Goal: Task Accomplishment & Management: Use online tool/utility

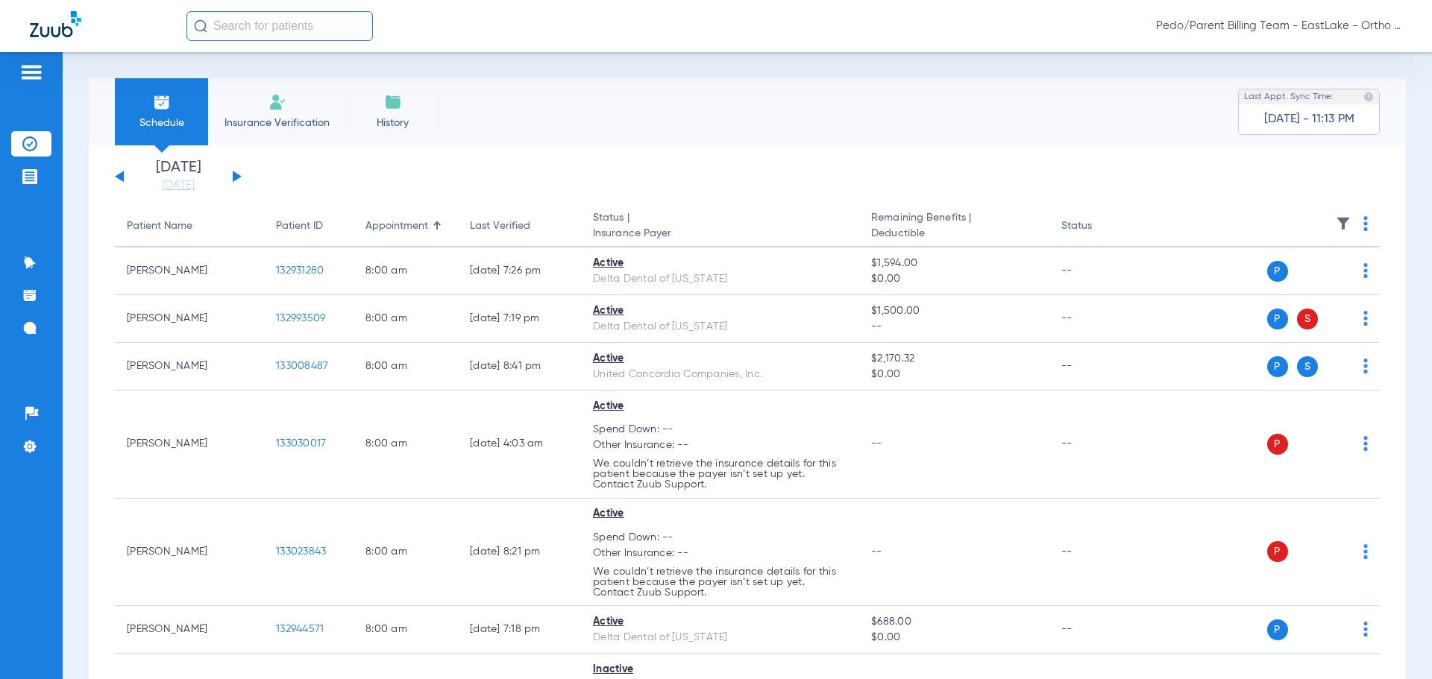
click at [1323, 31] on span "Pedo/Parent Billing Team - EastLake - Ortho | The Super Dentists" at bounding box center [1279, 26] width 246 height 15
click at [1322, 57] on span "Account Selection" at bounding box center [1346, 53] width 84 height 10
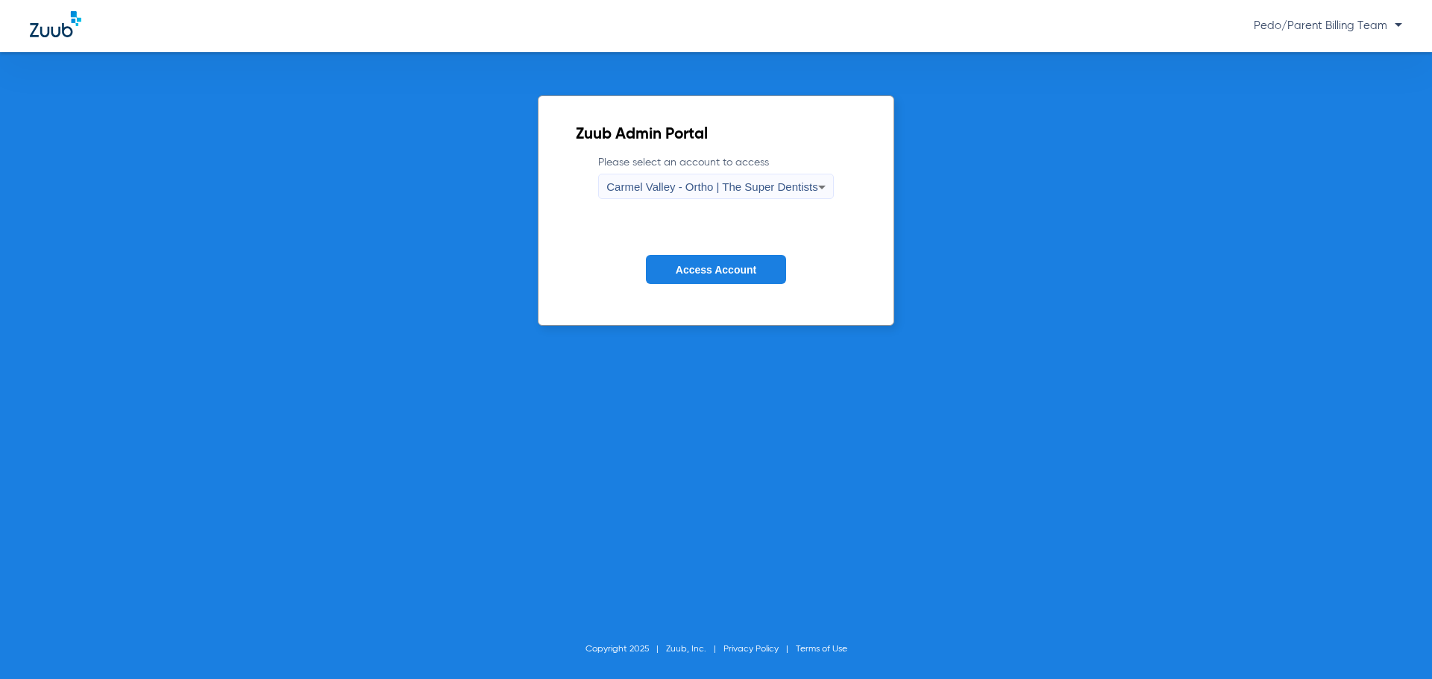
click at [777, 174] on mat-select "Carmel Valley - Ortho | The Super Dentists" at bounding box center [715, 186] width 235 height 25
click at [732, 185] on span "Carmel Valley - Ortho | The Super Dentists" at bounding box center [711, 186] width 211 height 13
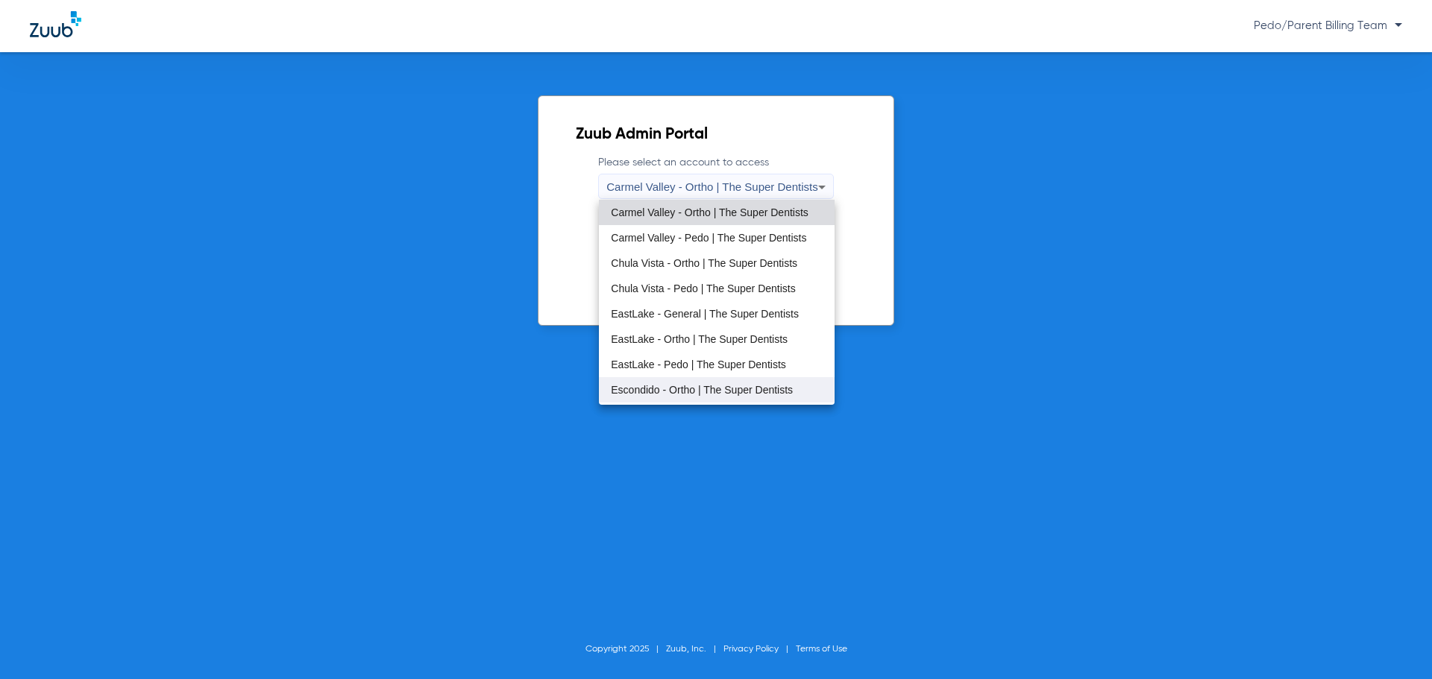
click at [659, 391] on span "Escondido - Ortho | The Super Dentists" at bounding box center [702, 390] width 182 height 10
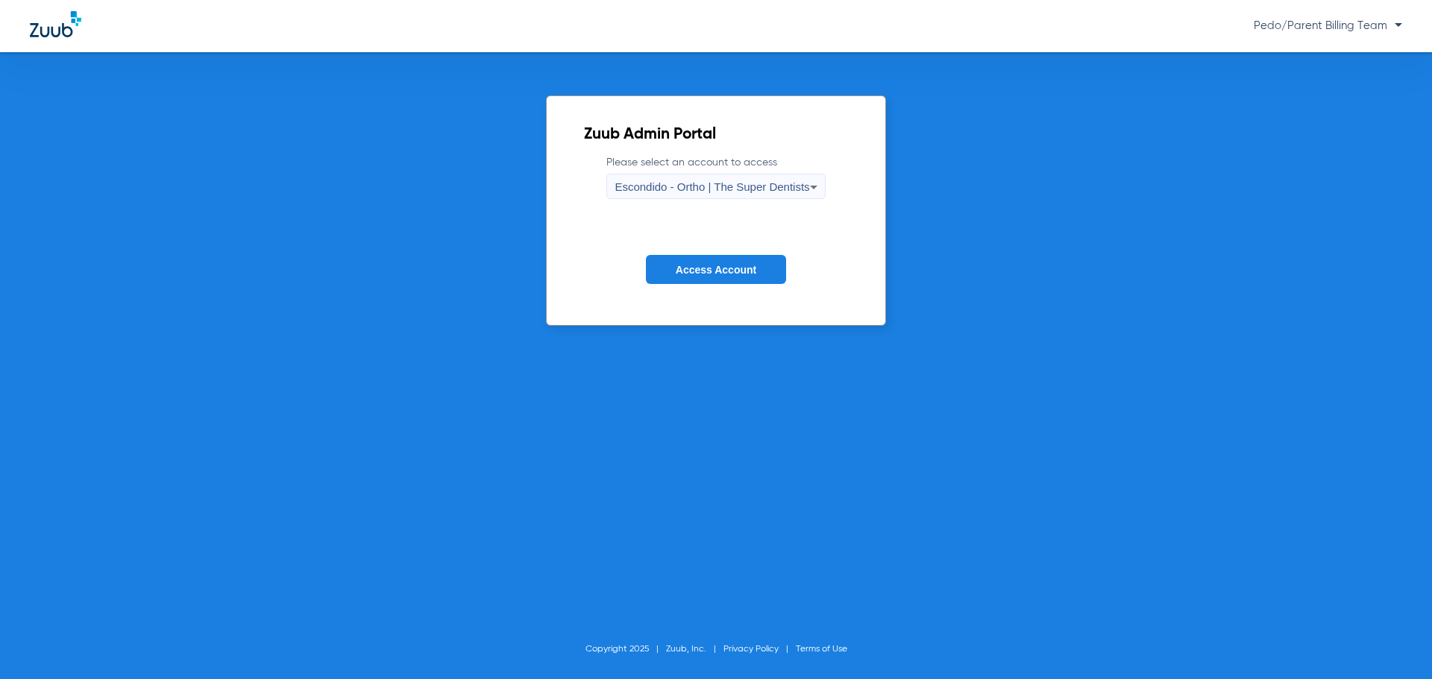
click at [659, 266] on button "Access Account" at bounding box center [716, 269] width 140 height 29
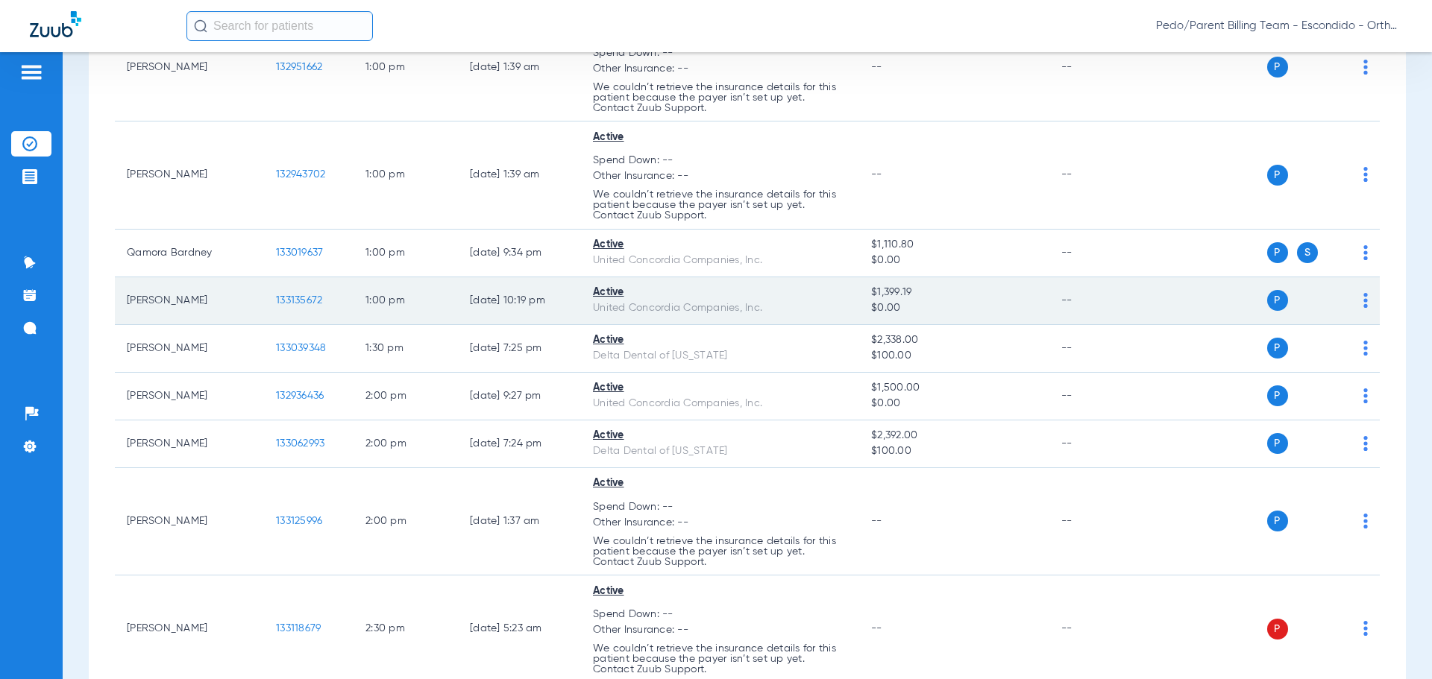
scroll to position [1922, 0]
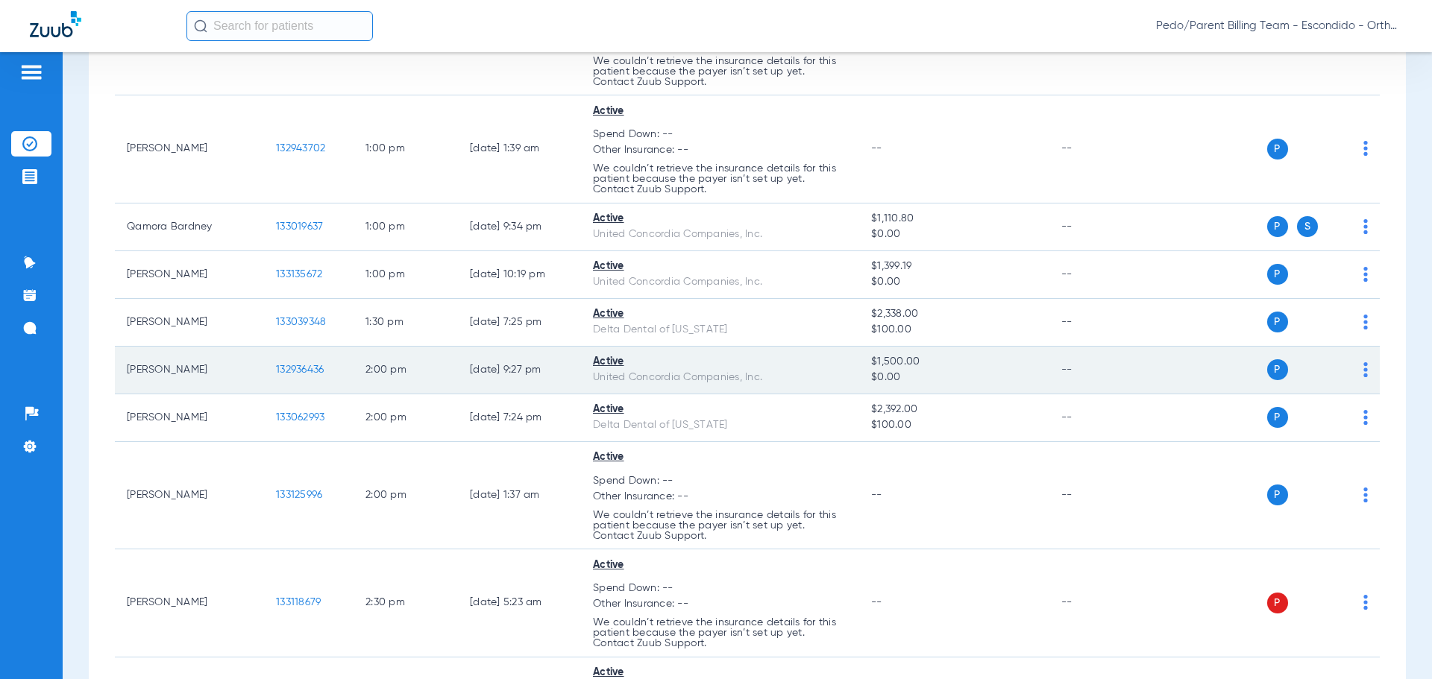
click at [301, 367] on span "132936436" at bounding box center [300, 370] width 48 height 10
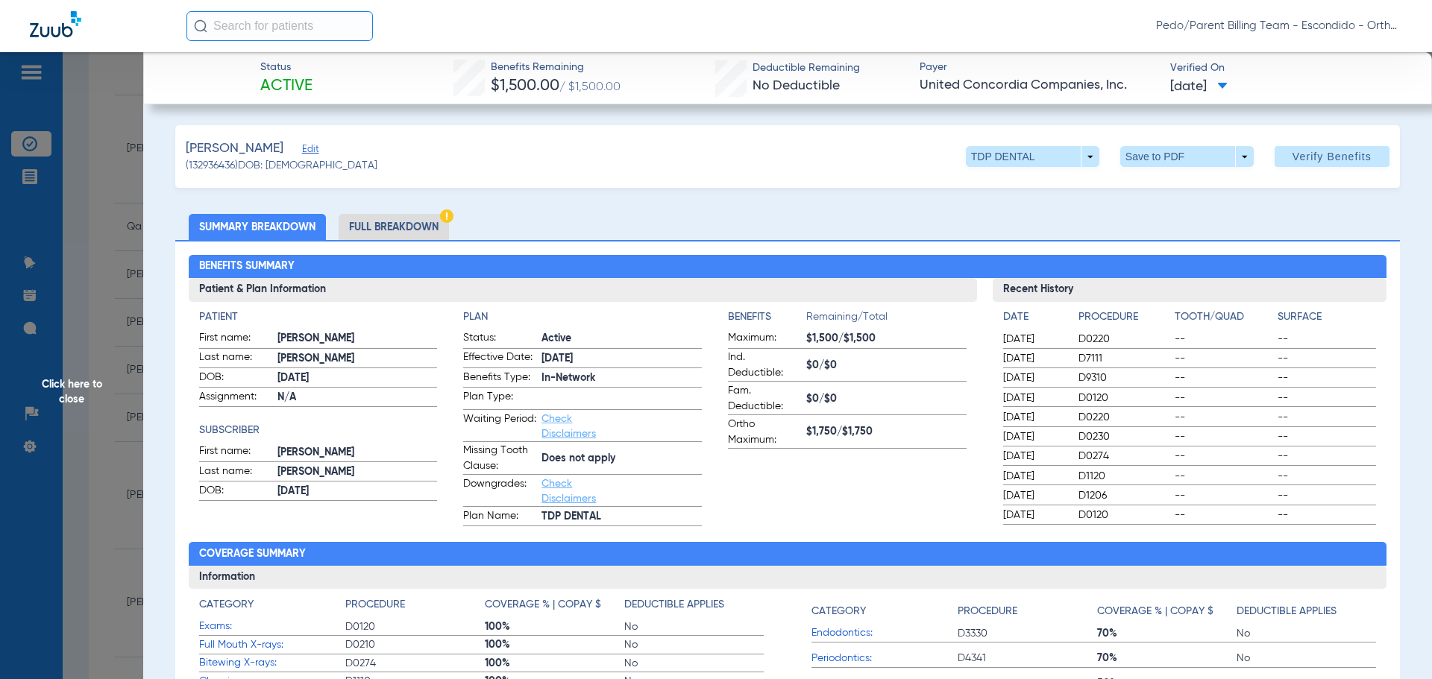
click at [383, 220] on li "Full Breakdown" at bounding box center [394, 227] width 110 height 26
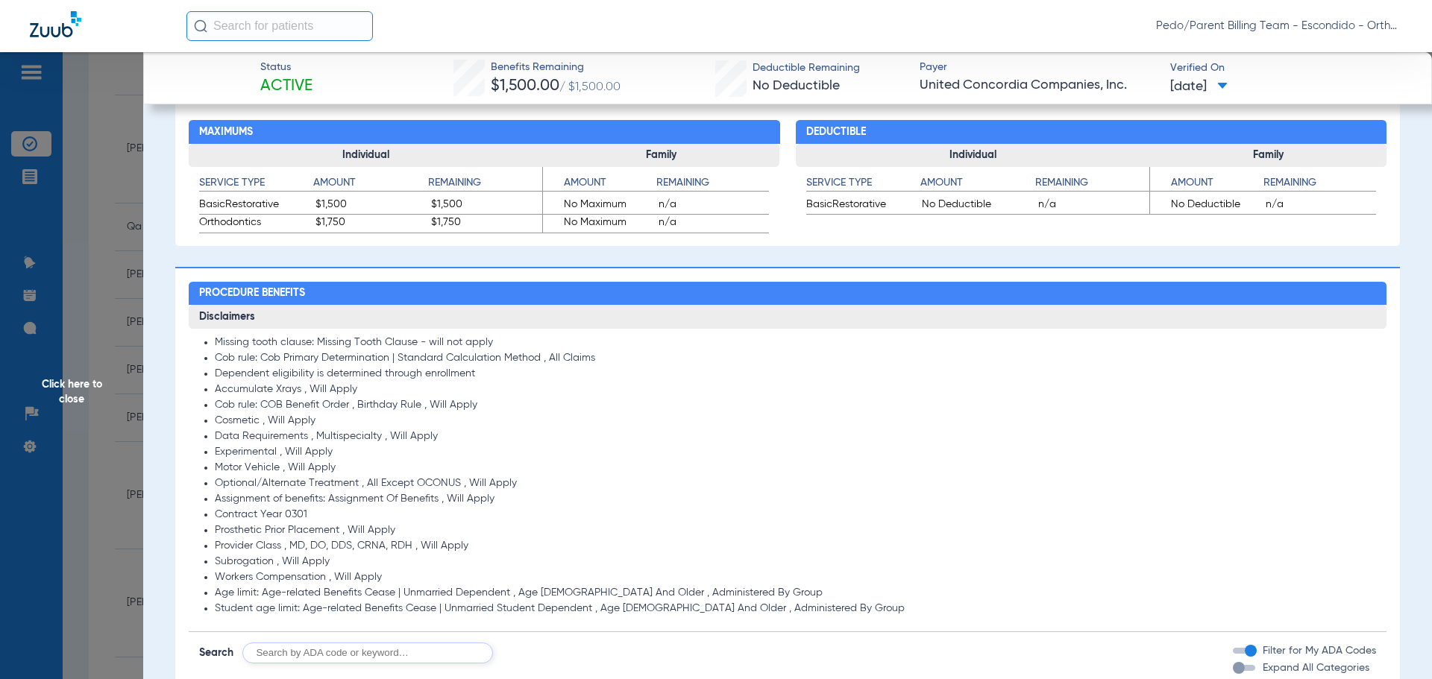
scroll to position [895, 0]
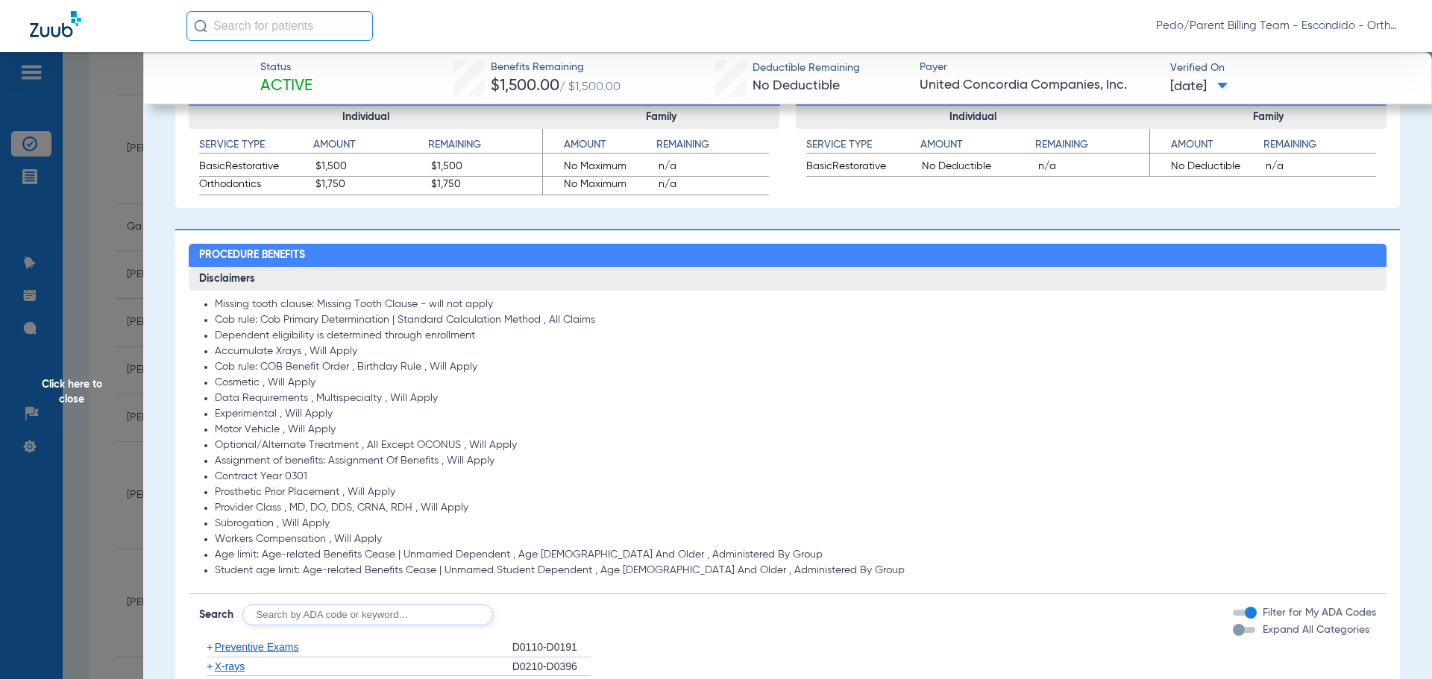
click at [125, 141] on span "Click here to close" at bounding box center [71, 391] width 143 height 679
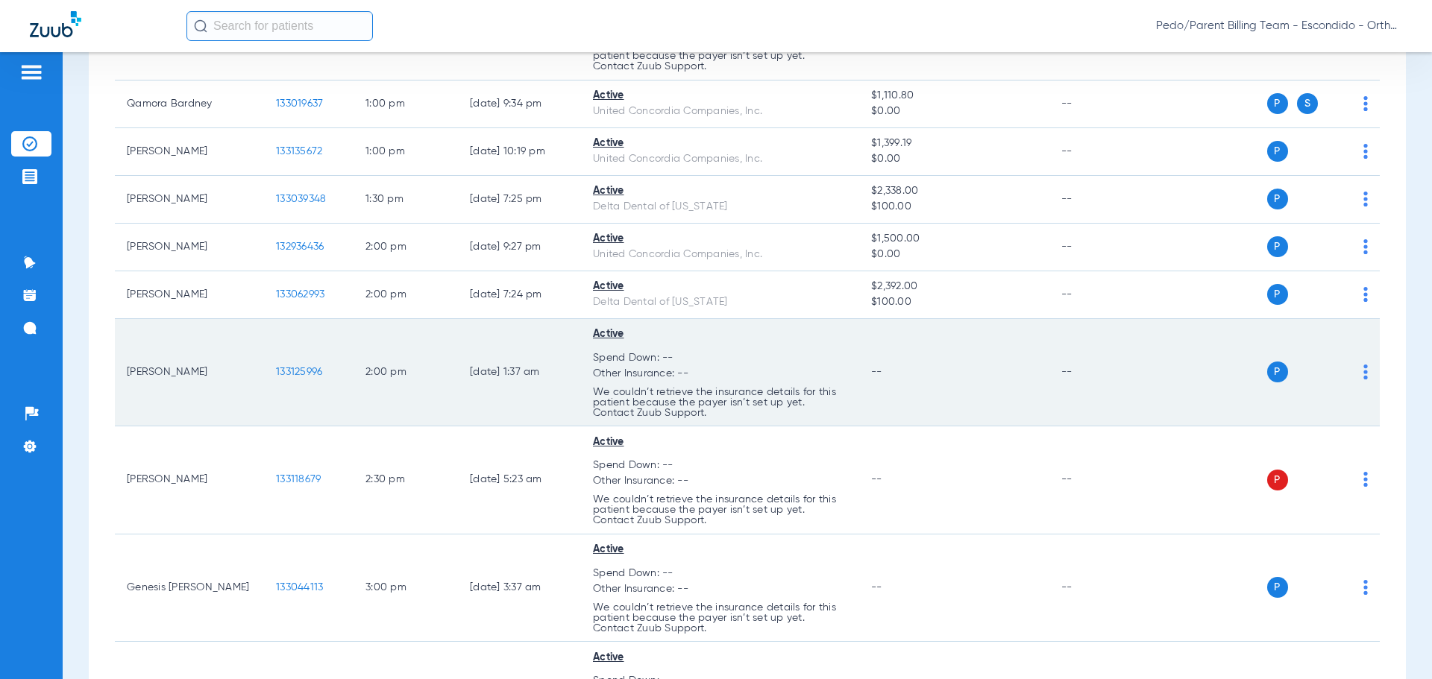
scroll to position [2071, 0]
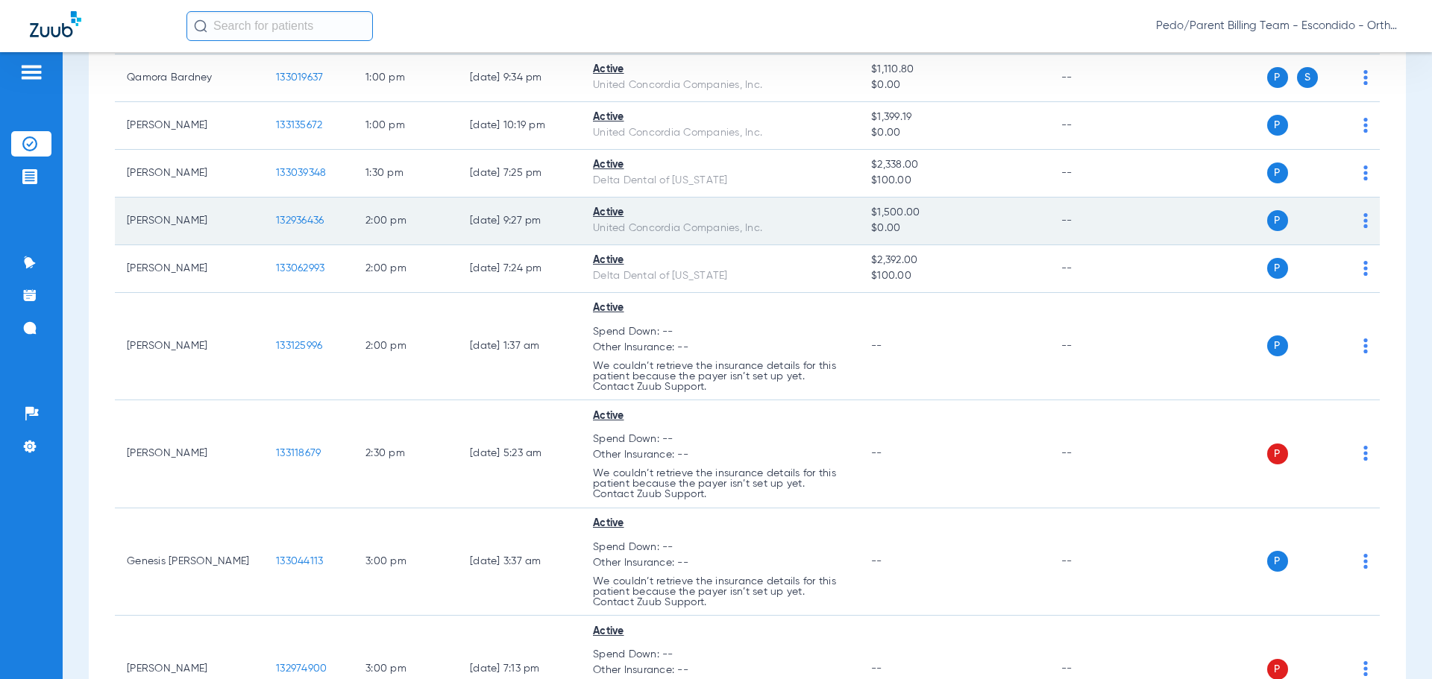
click at [304, 218] on span "132936436" at bounding box center [300, 221] width 48 height 10
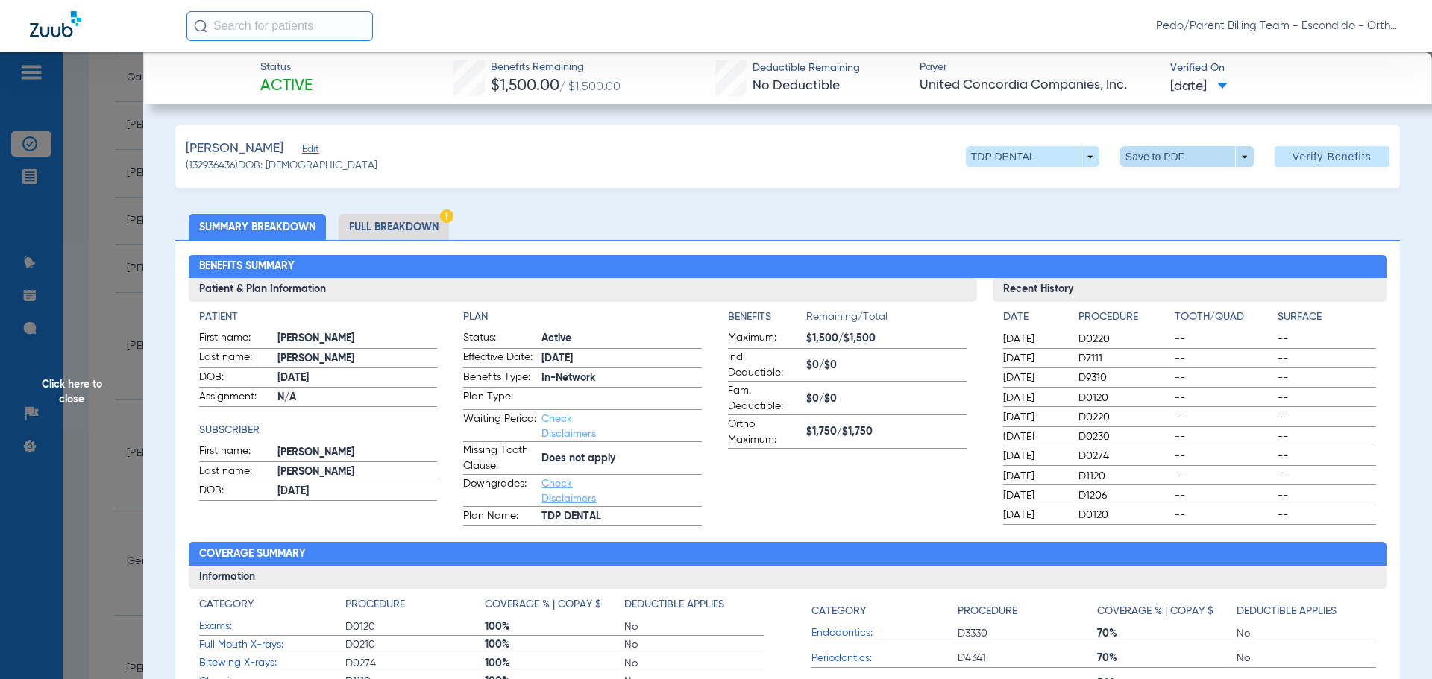
click at [1178, 157] on span at bounding box center [1187, 157] width 36 height 36
click at [1182, 191] on span "Save to PDF" at bounding box center [1181, 186] width 59 height 10
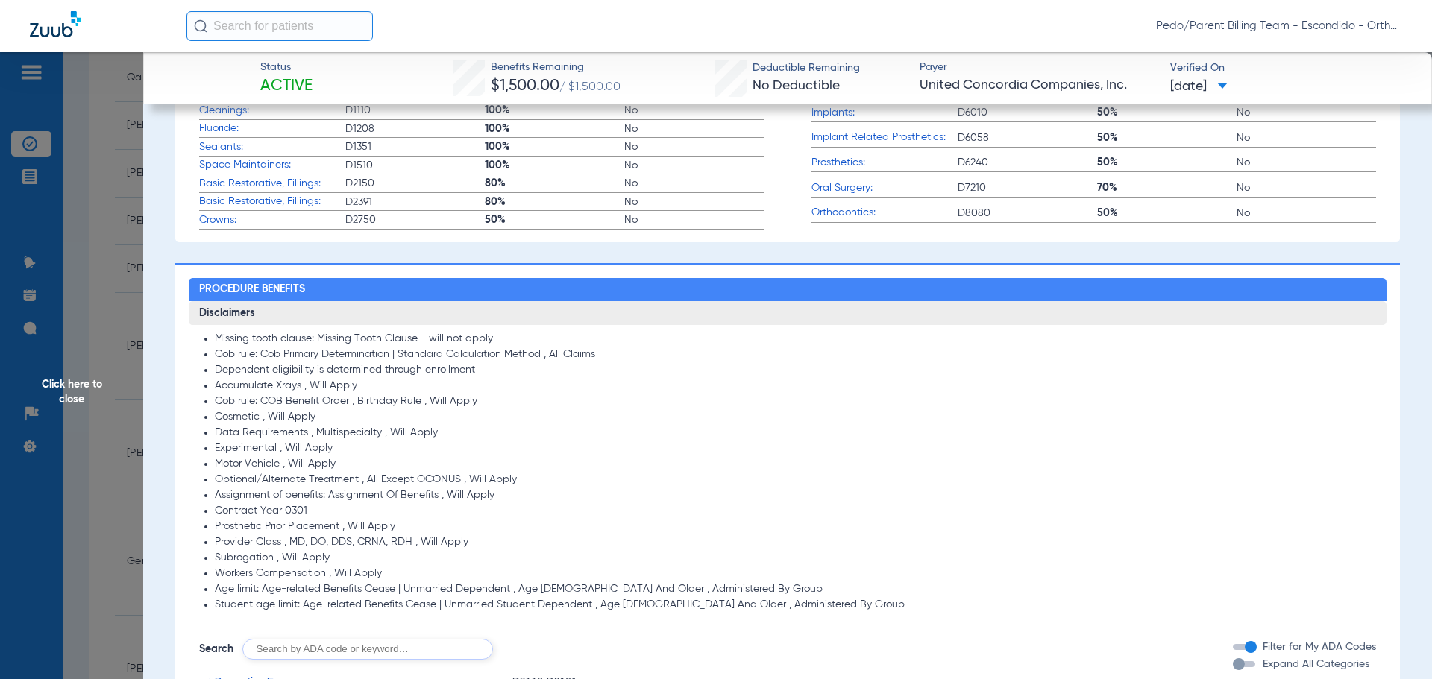
scroll to position [597, 0]
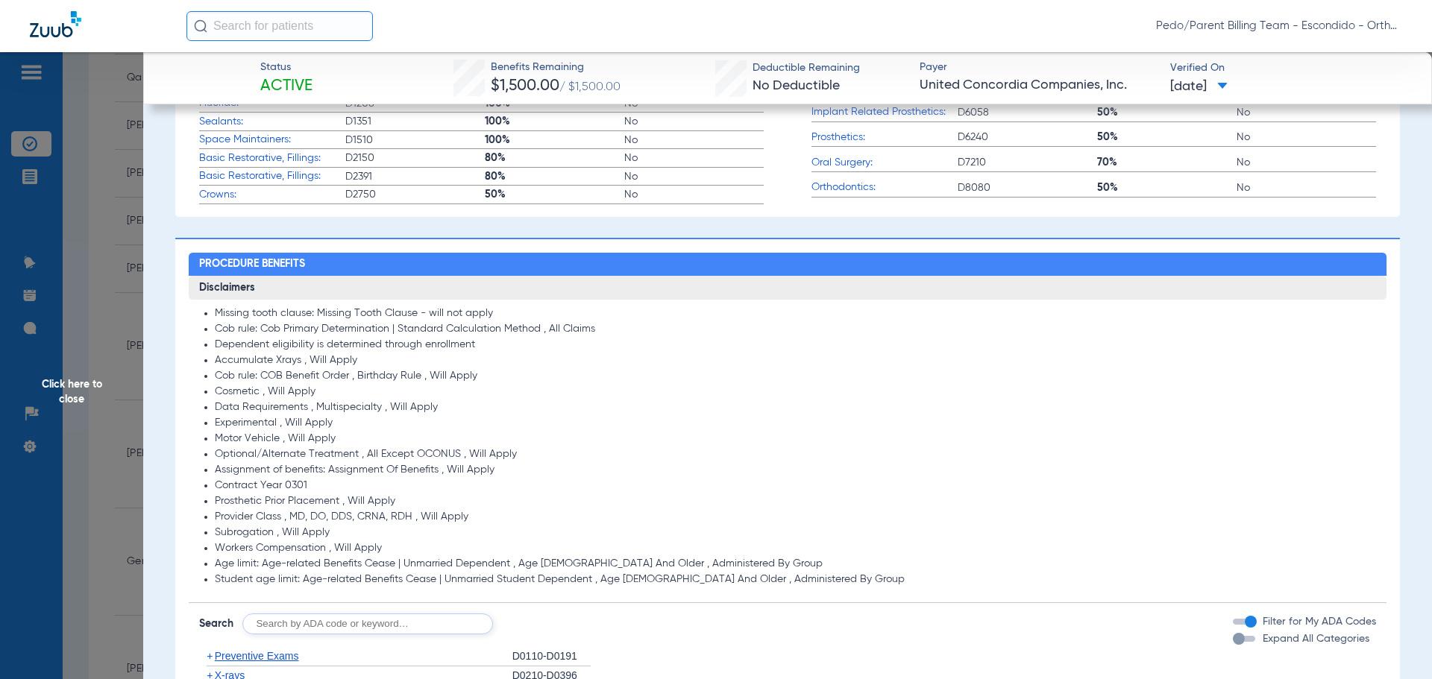
click at [1020, 357] on li "Accumulate Xrays , Will Apply" at bounding box center [796, 360] width 1162 height 13
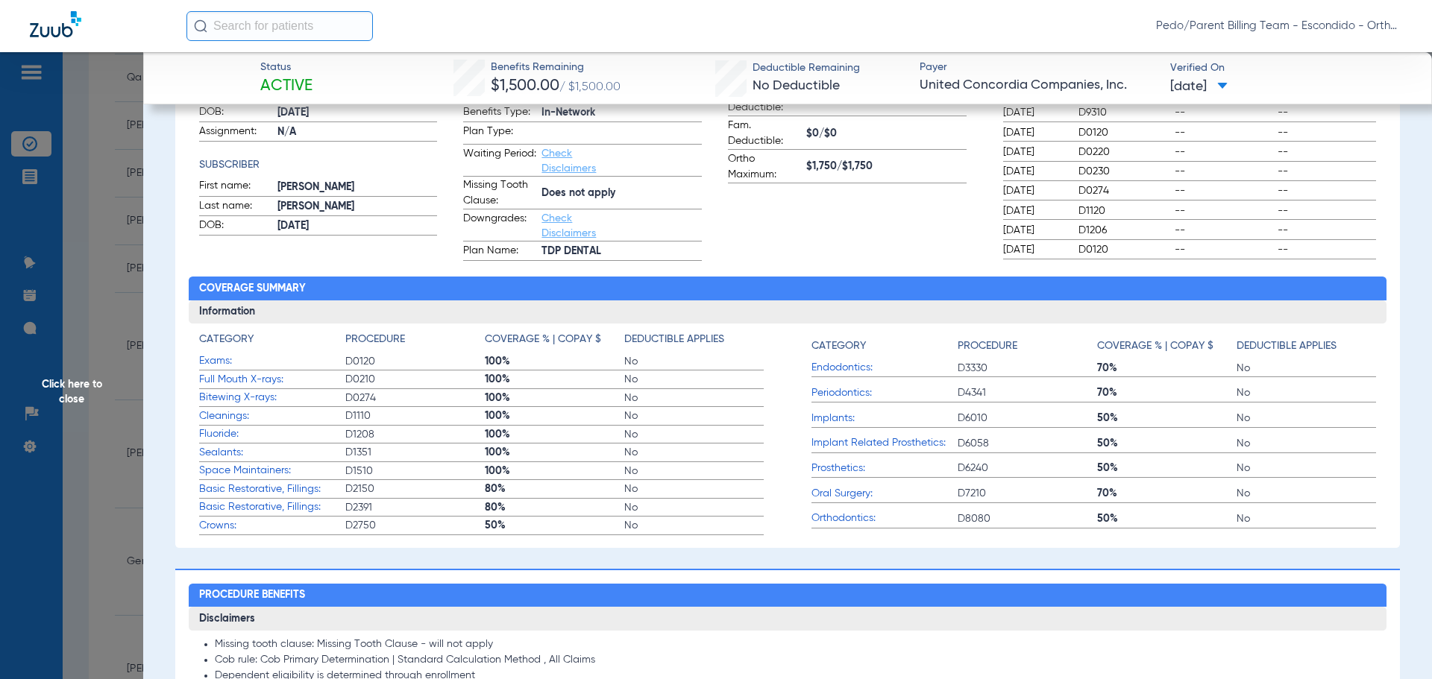
scroll to position [149, 0]
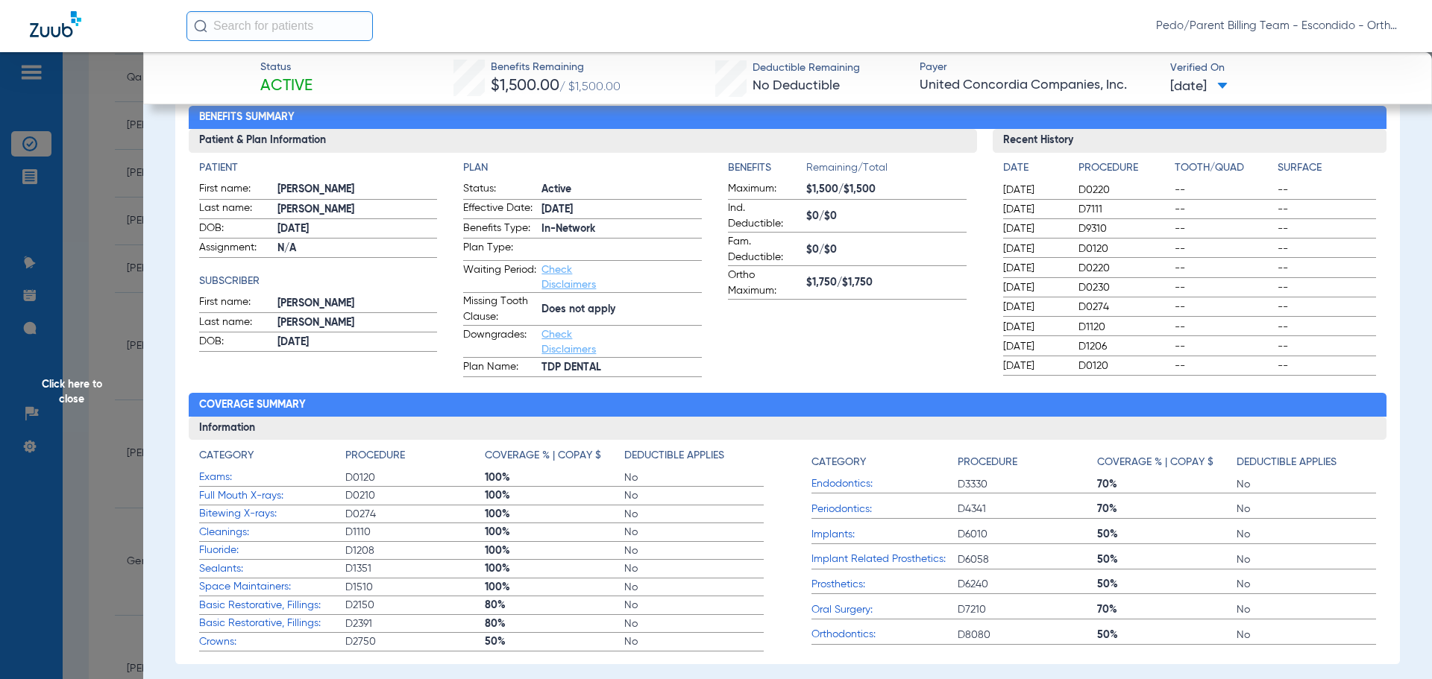
drag, startPoint x: 993, startPoint y: 427, endPoint x: 1087, endPoint y: 365, distance: 111.9
click at [993, 425] on h3 "Information" at bounding box center [788, 429] width 1199 height 24
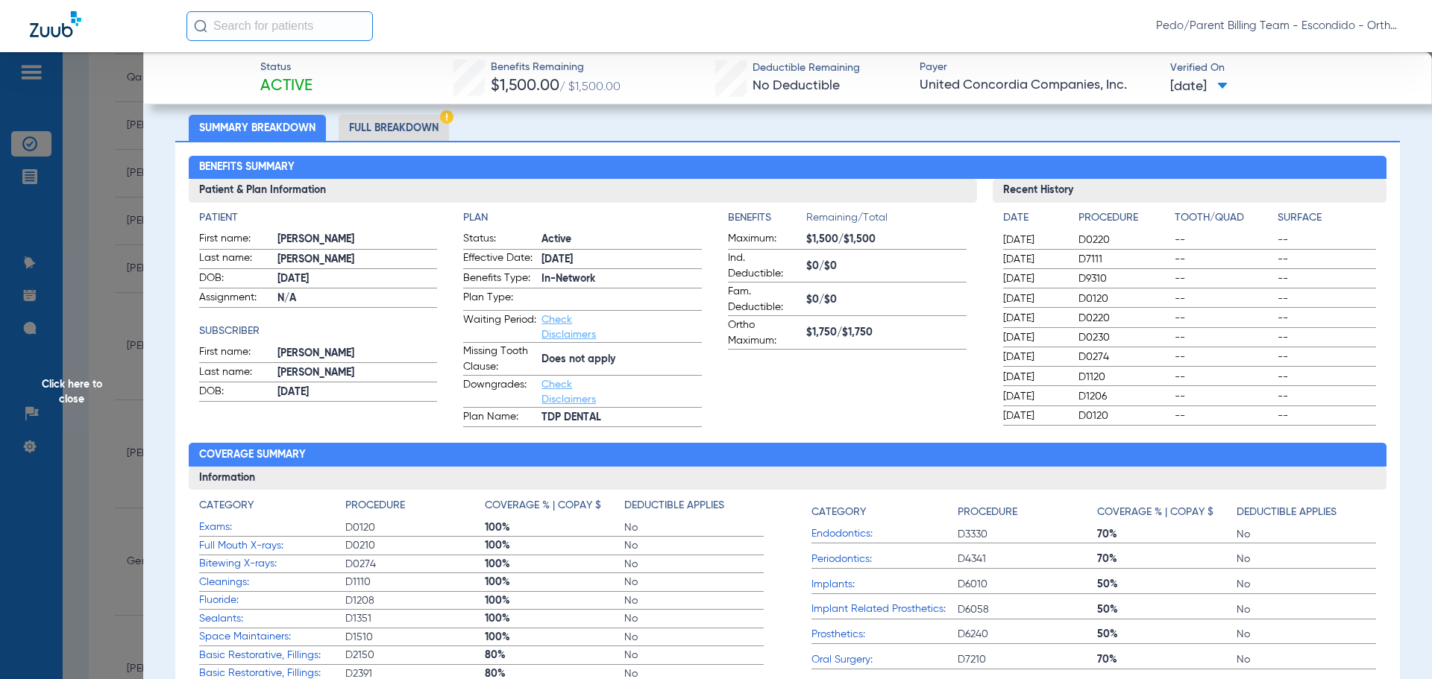
scroll to position [0, 0]
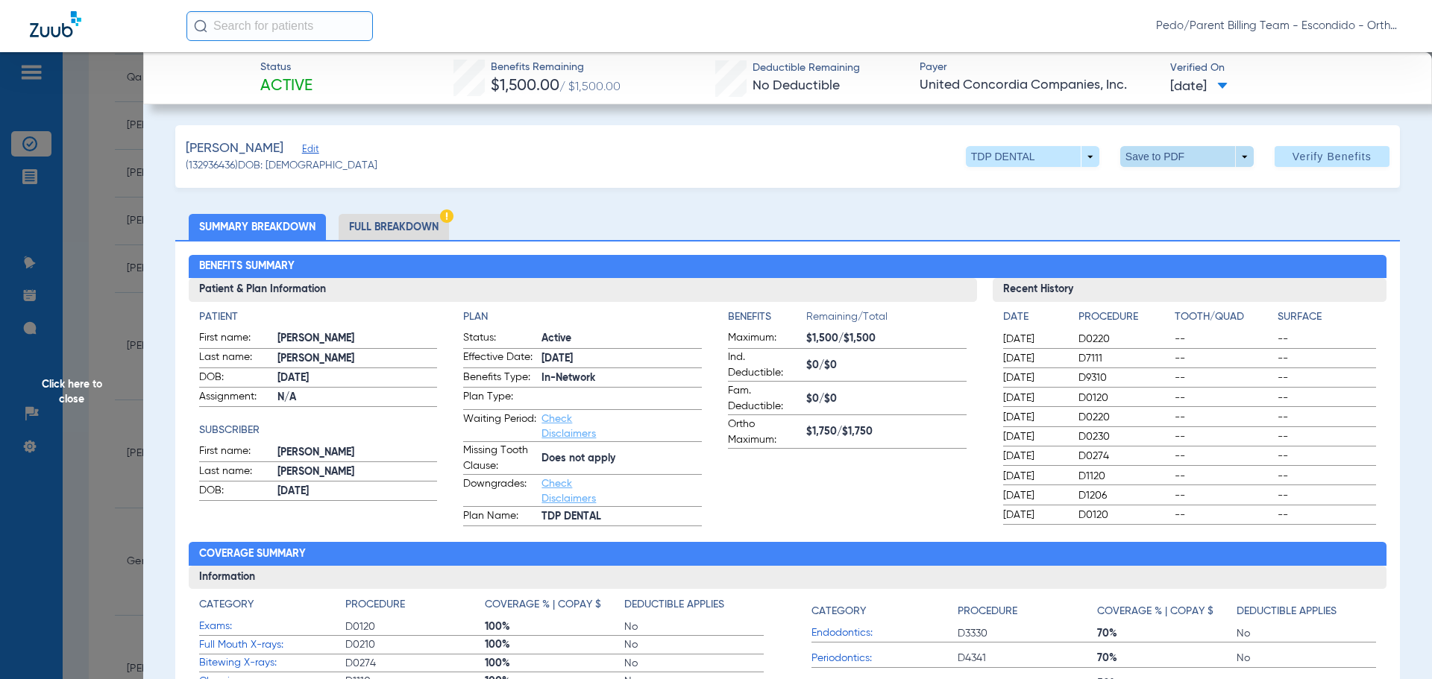
click at [1154, 154] on span at bounding box center [1187, 156] width 134 height 21
click at [67, 248] on div at bounding box center [716, 339] width 1432 height 679
click at [75, 153] on span "Click here to close" at bounding box center [71, 391] width 143 height 679
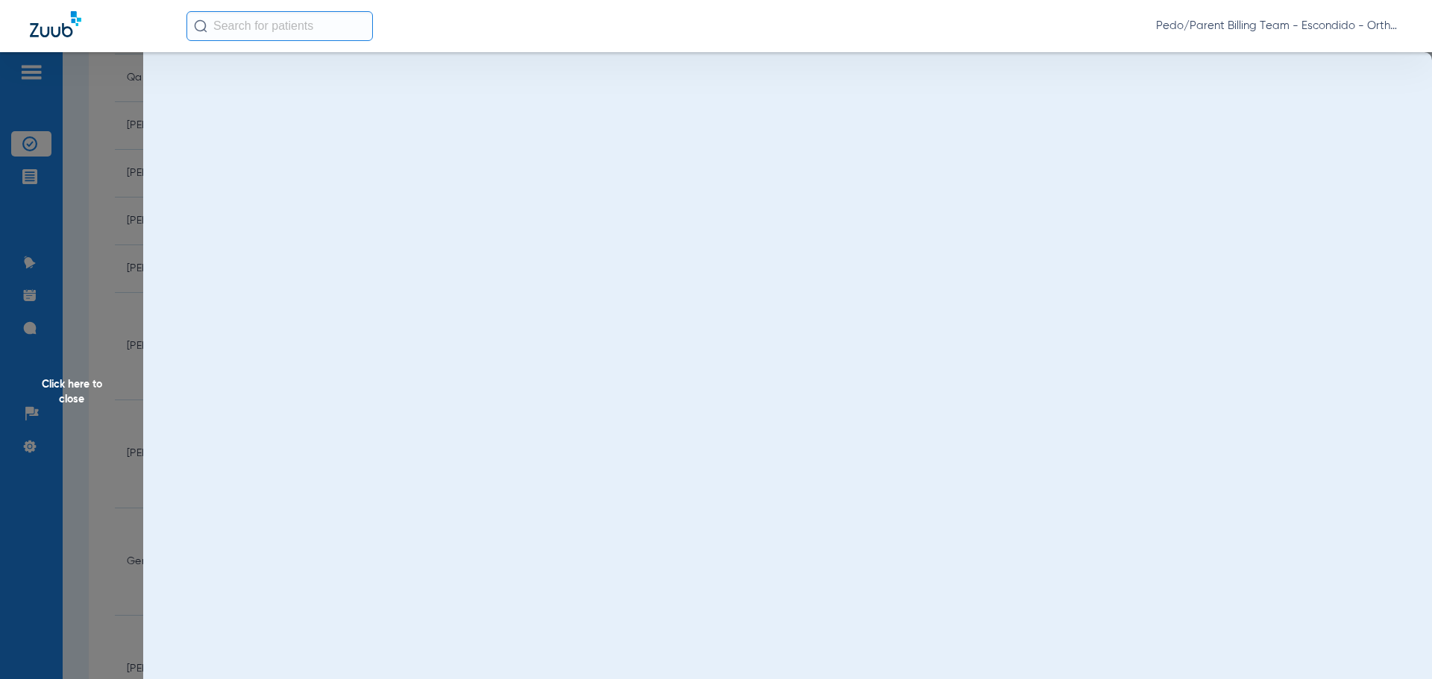
click at [1364, 17] on div "Pedo/Parent Billing Team - Escondido - Ortho | The Super Dentists" at bounding box center [794, 26] width 1216 height 30
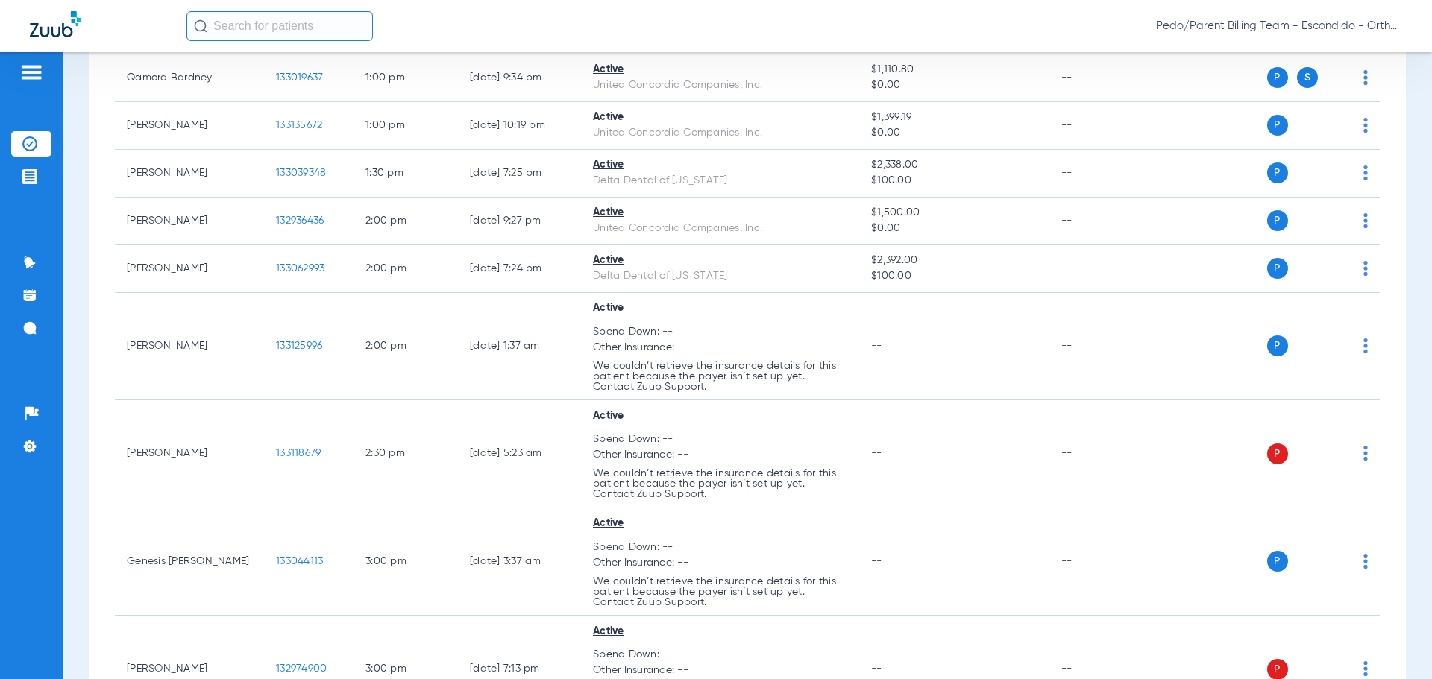
click at [1354, 30] on span "Pedo/Parent Billing Team - Escondido - Ortho | The Super Dentists" at bounding box center [1279, 26] width 246 height 15
click at [1331, 63] on button "Account Selection" at bounding box center [1346, 53] width 107 height 30
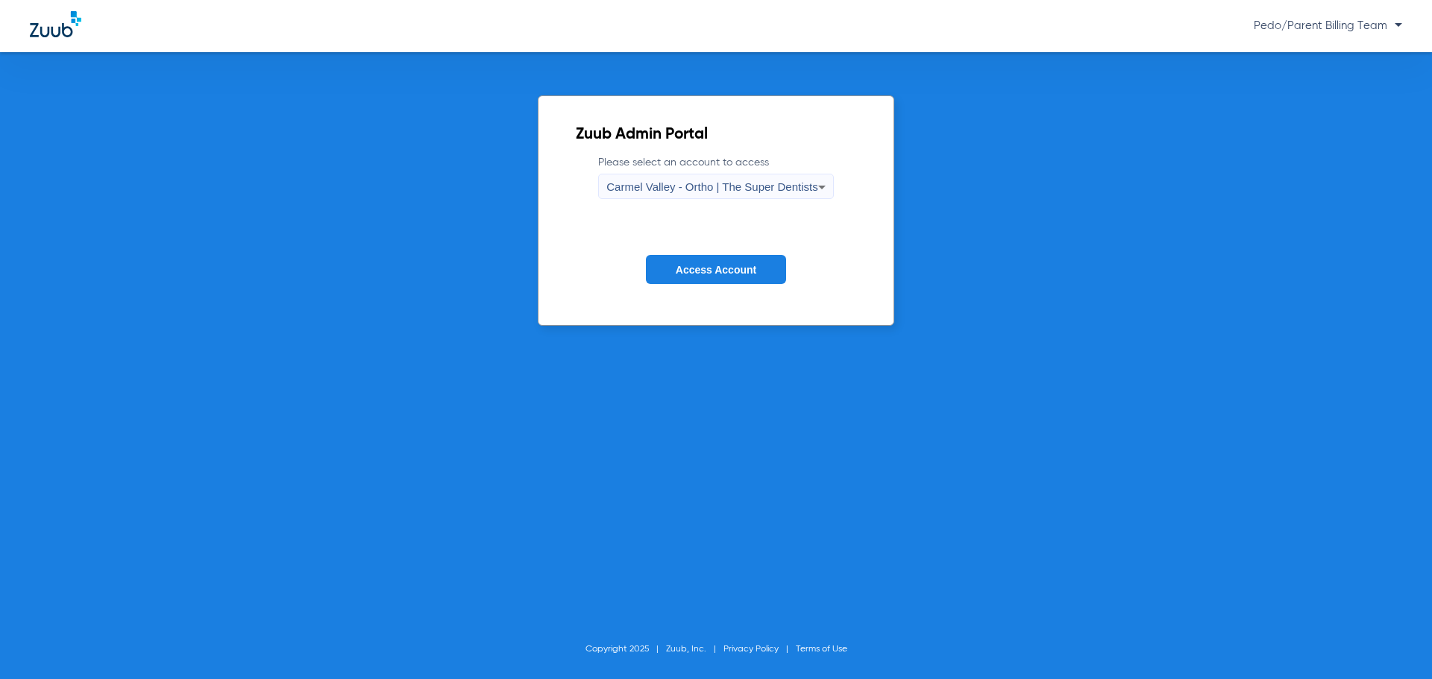
click at [773, 188] on span "Carmel Valley - Ortho | The Super Dentists" at bounding box center [711, 186] width 211 height 13
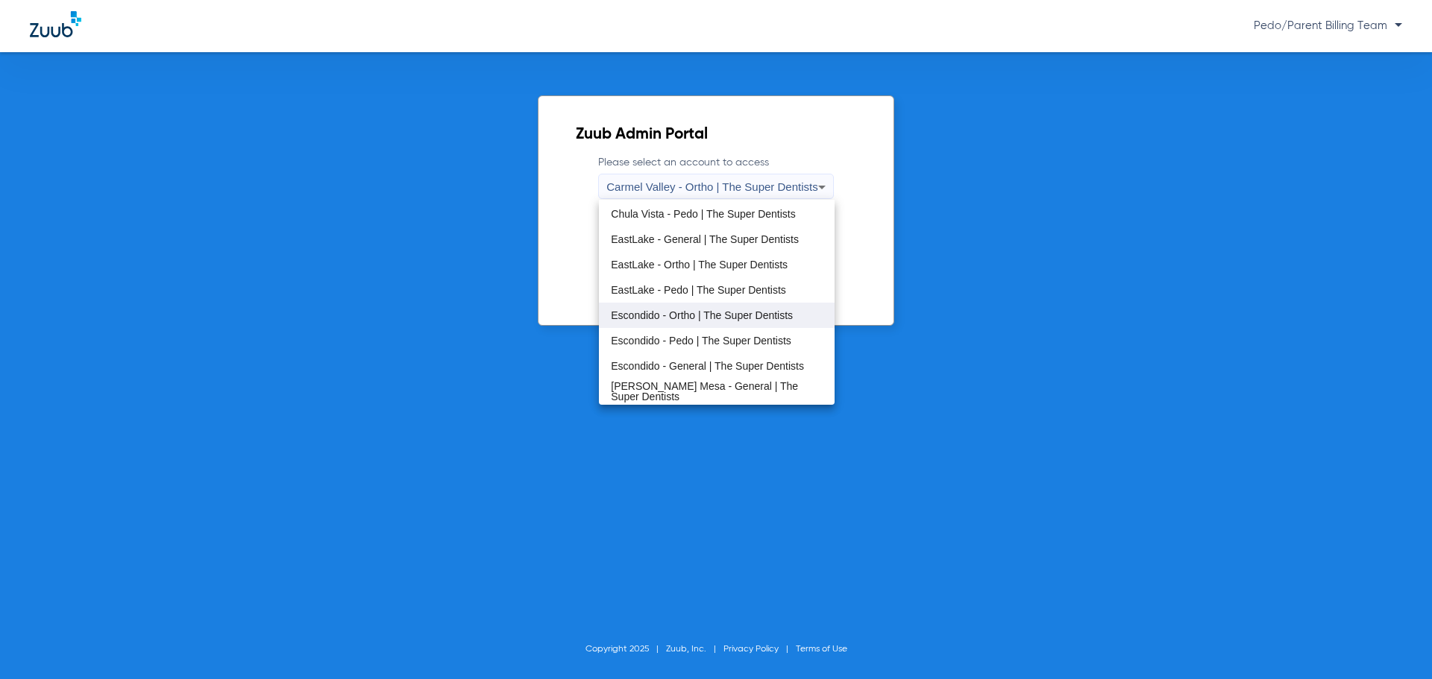
scroll to position [149, 0]
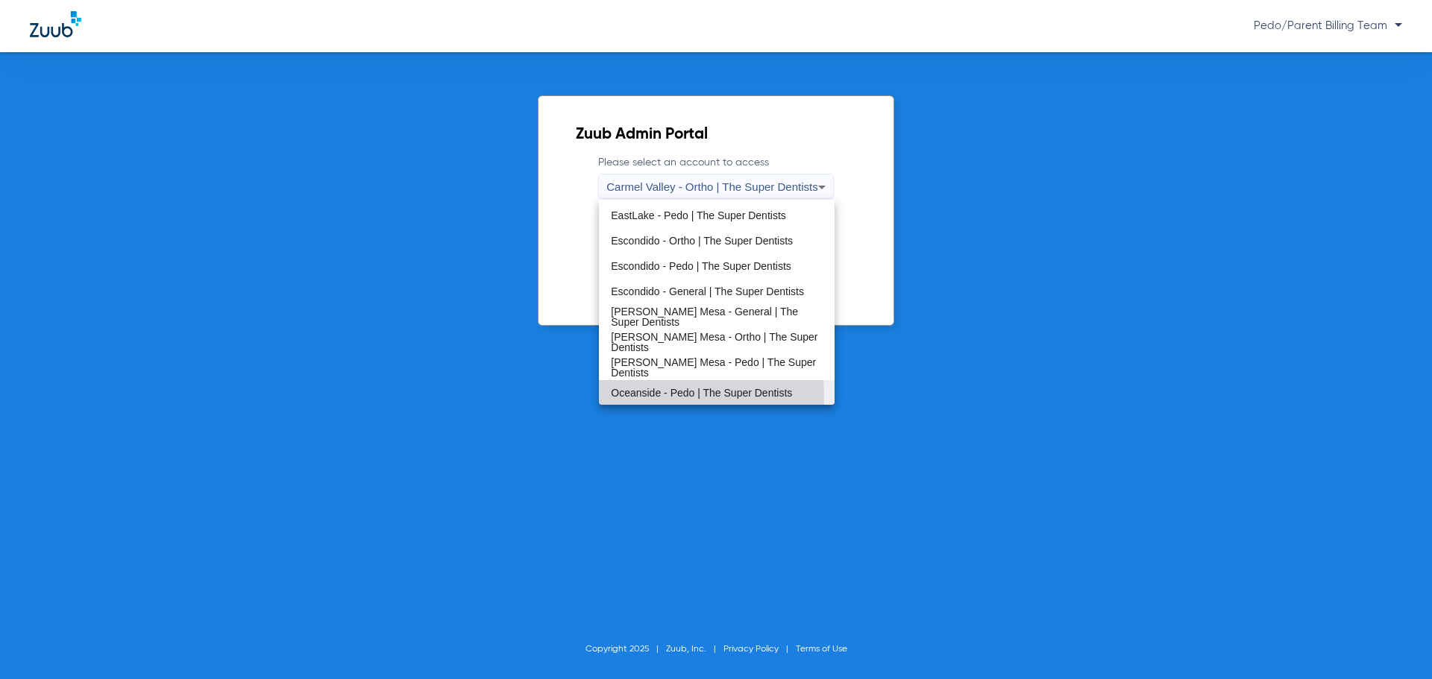
click at [650, 397] on span "Oceanside - Pedo | The Super Dentists" at bounding box center [701, 393] width 181 height 10
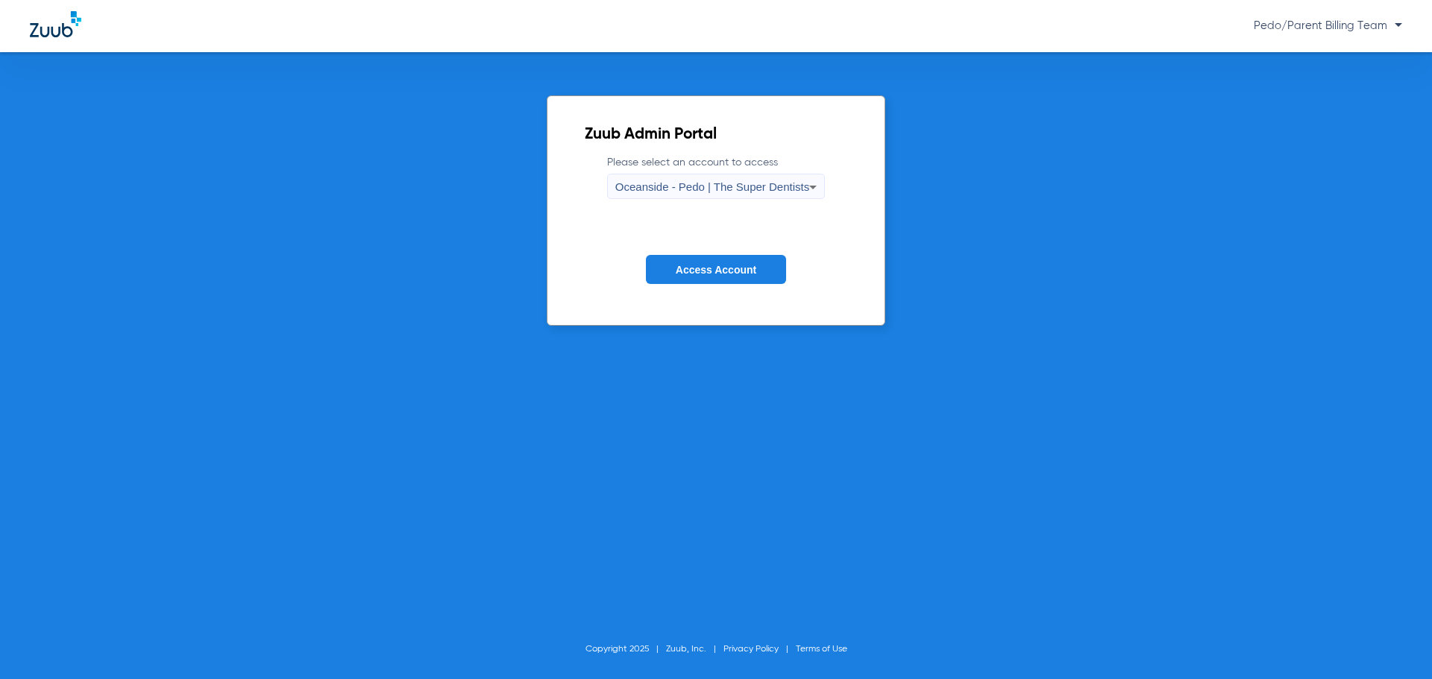
click at [742, 190] on span "Oceanside - Pedo | The Super Dentists" at bounding box center [712, 186] width 194 height 13
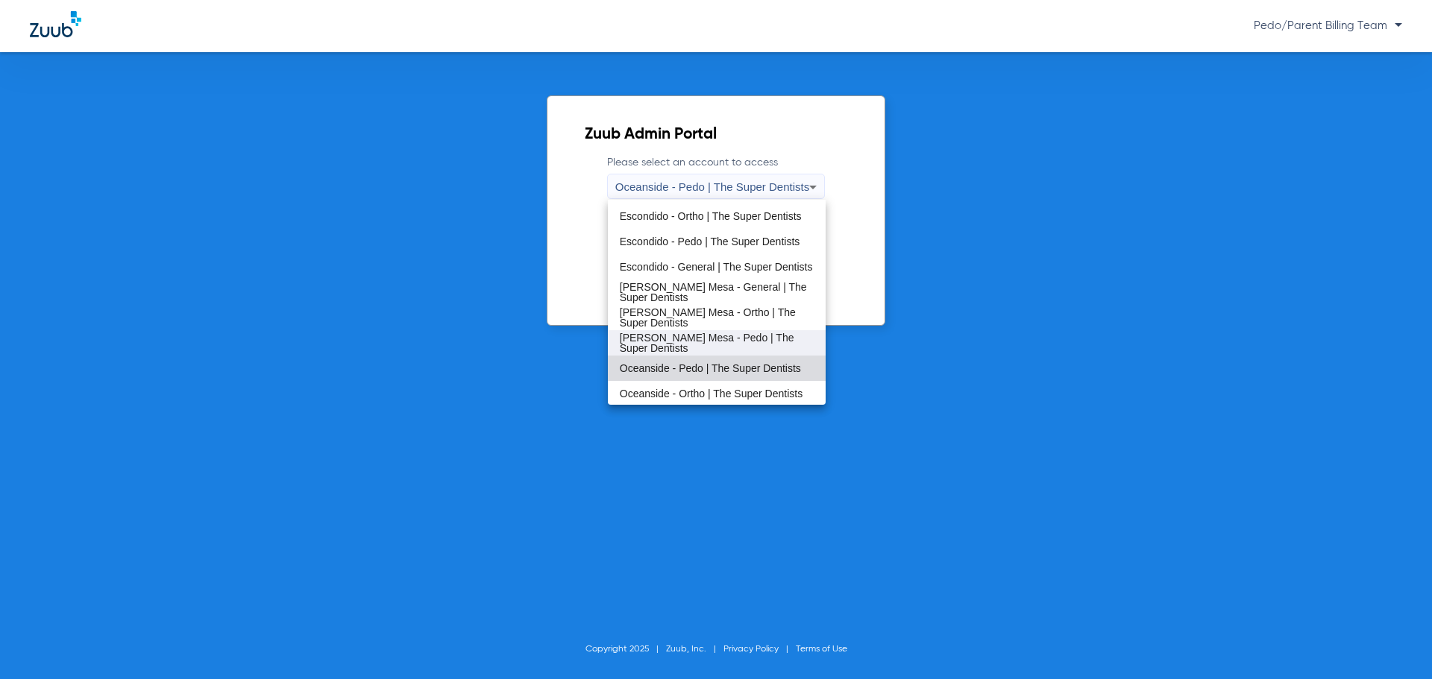
scroll to position [175, 0]
click at [691, 385] on mat-option "Oceanside - Ortho | The Super Dentists" at bounding box center [717, 392] width 218 height 25
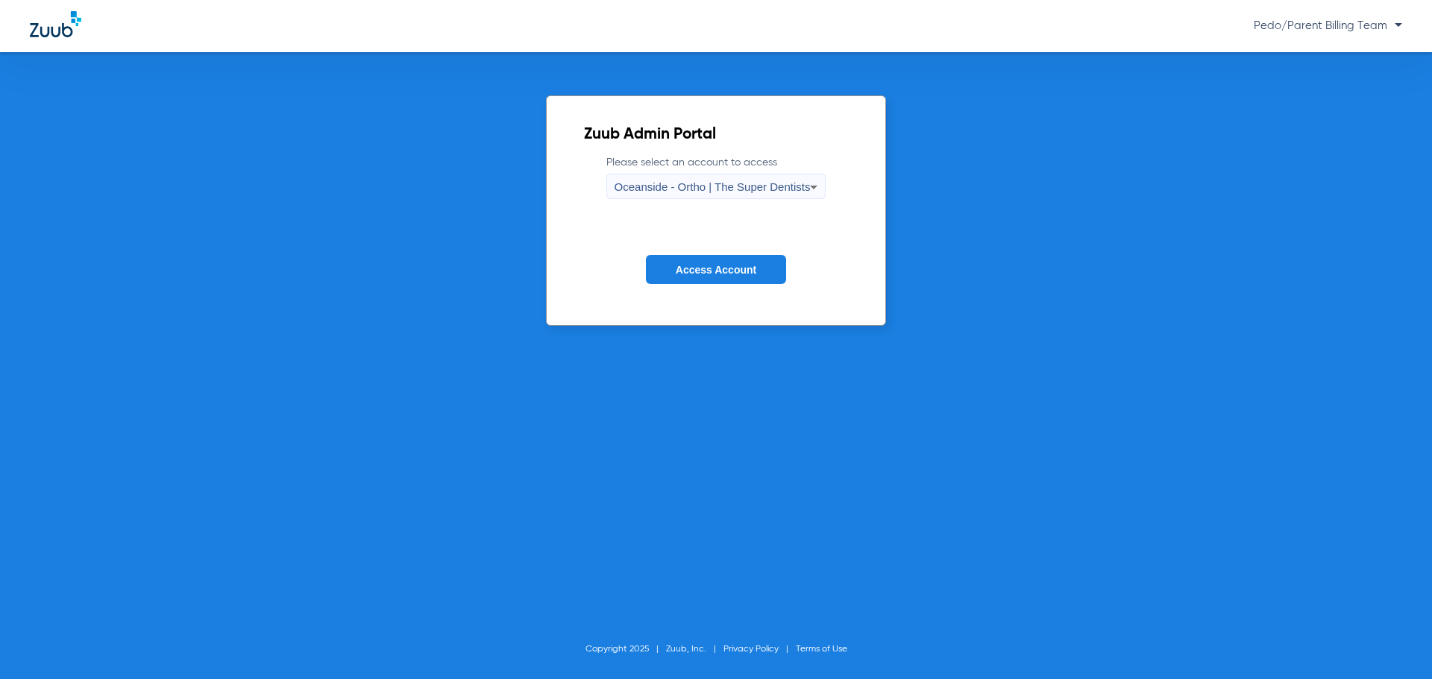
click at [694, 262] on button "Access Account" at bounding box center [716, 269] width 140 height 29
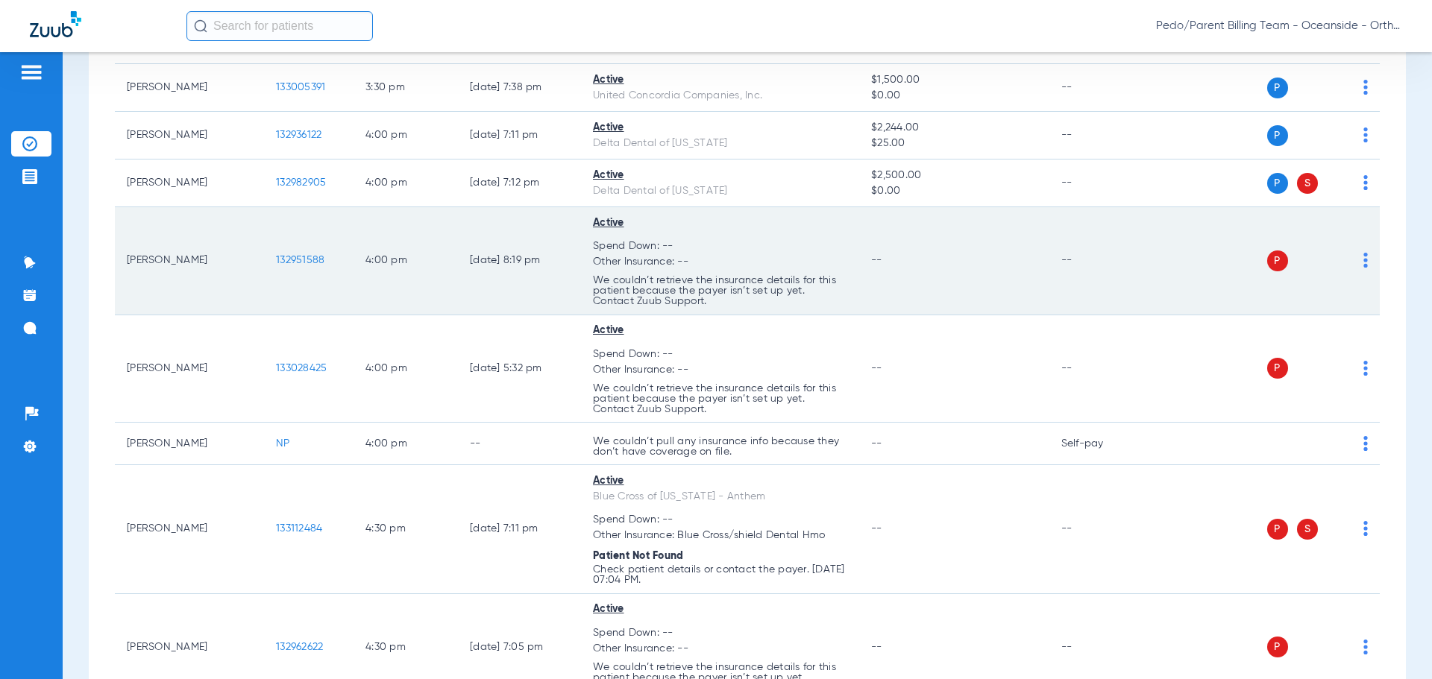
scroll to position [2469, 0]
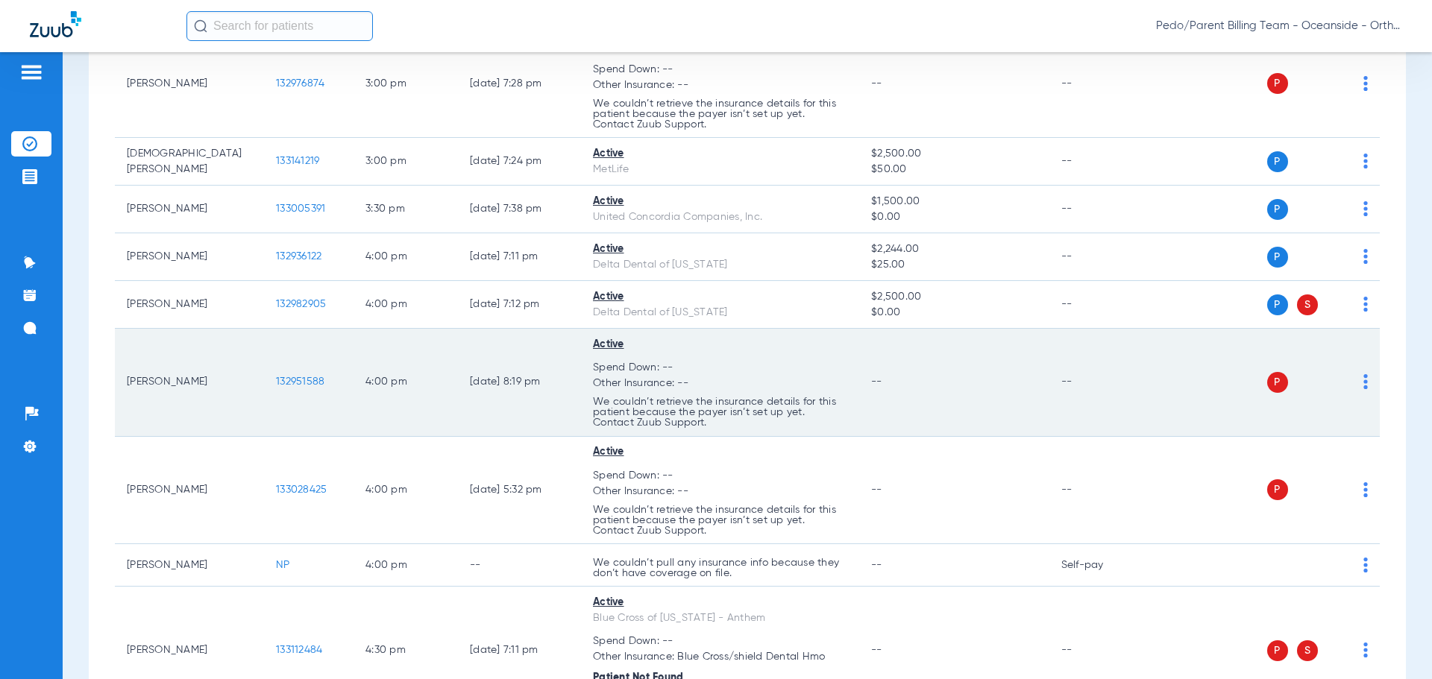
drag, startPoint x: 417, startPoint y: 385, endPoint x: 408, endPoint y: 380, distance: 10.4
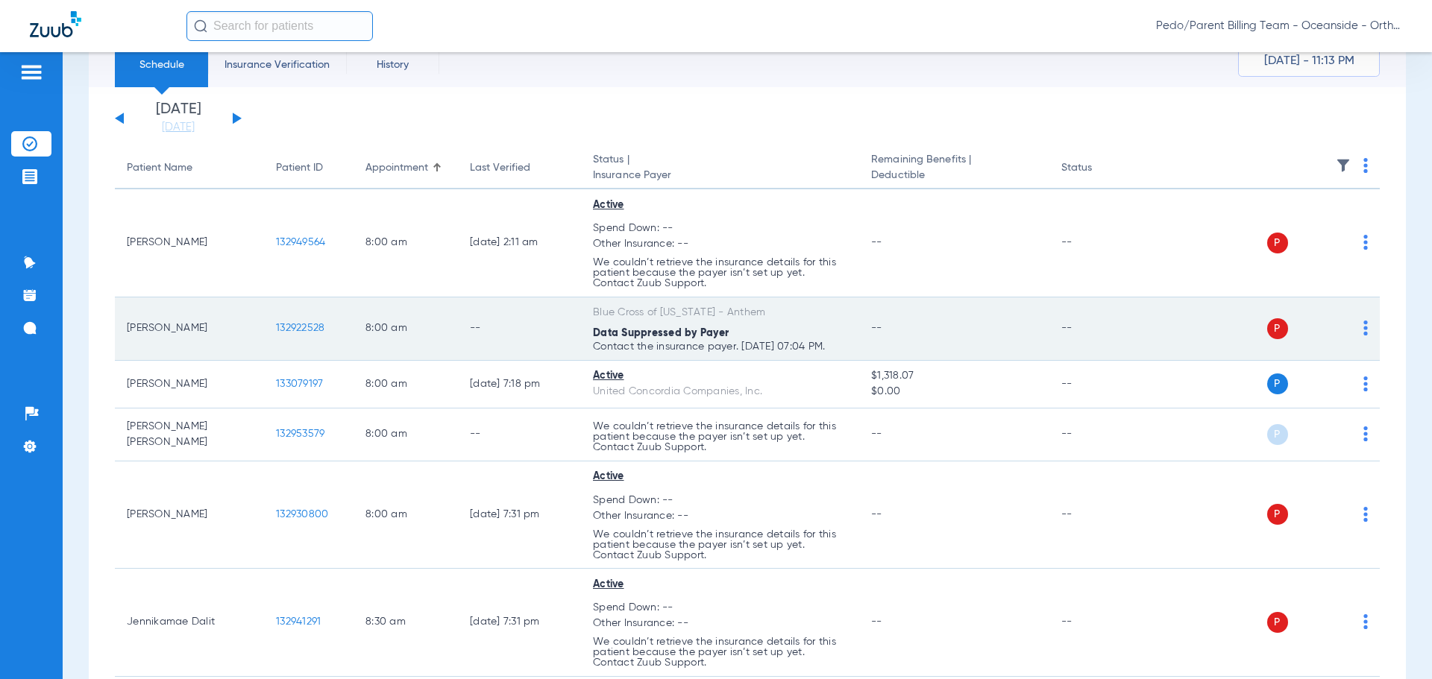
scroll to position [0, 0]
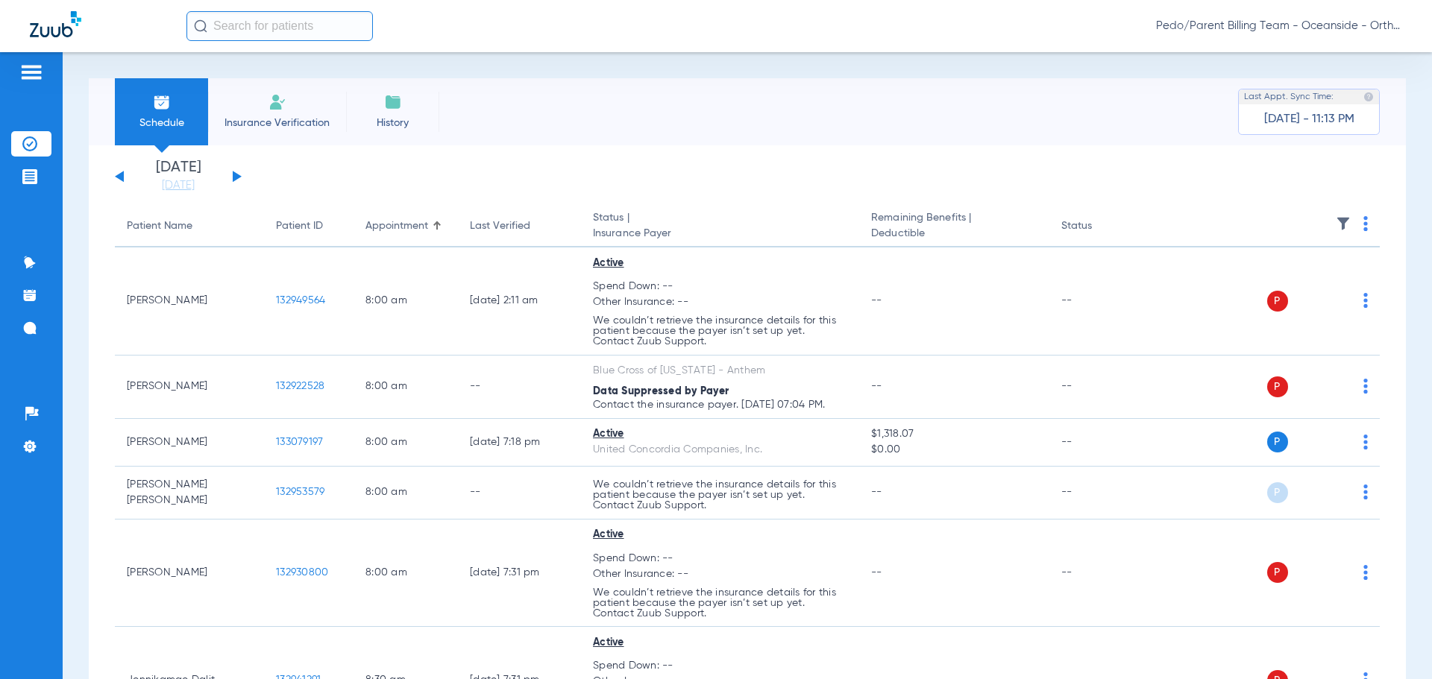
click at [289, 111] on li "Insurance Verification" at bounding box center [277, 111] width 138 height 67
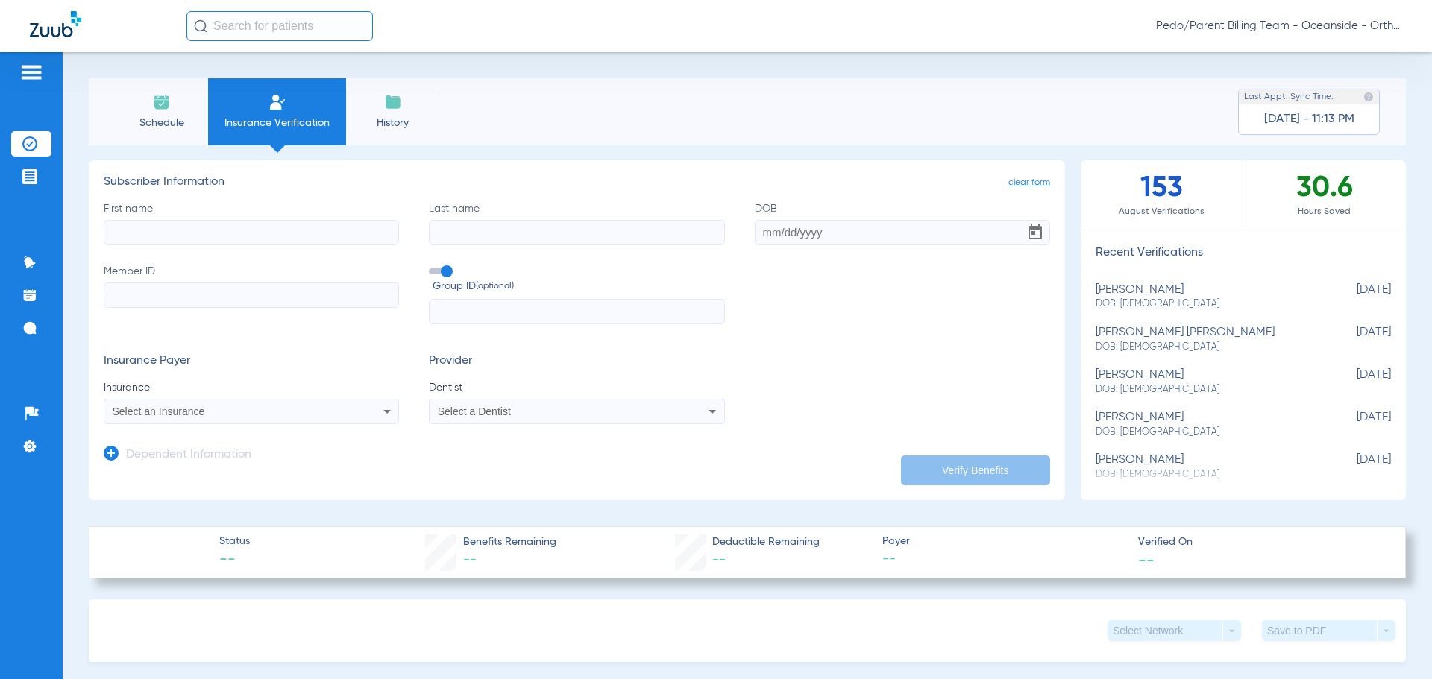
click at [187, 230] on input "First name" at bounding box center [251, 232] width 295 height 25
type input "[PERSON_NAME]"
click at [569, 233] on input "[PERSON_NAME]" at bounding box center [576, 232] width 295 height 25
type input "[PERSON_NAME][GEOGRAPHIC_DATA]"
type input "[DATE]"
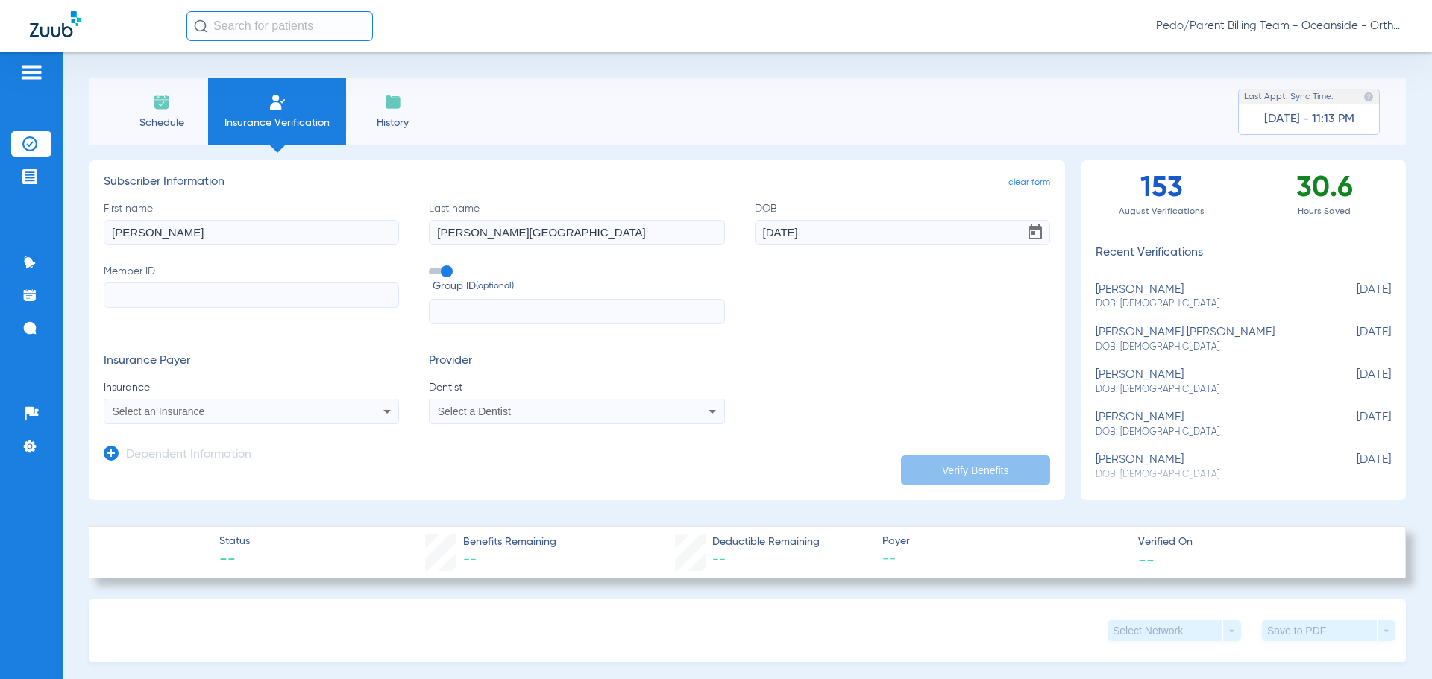
drag, startPoint x: 257, startPoint y: 309, endPoint x: 251, endPoint y: 290, distance: 19.4
paste input "93573262G"
type input "93573262G"
click at [183, 413] on span "Select an Insurance" at bounding box center [159, 412] width 92 height 12
type input "MEDI-"
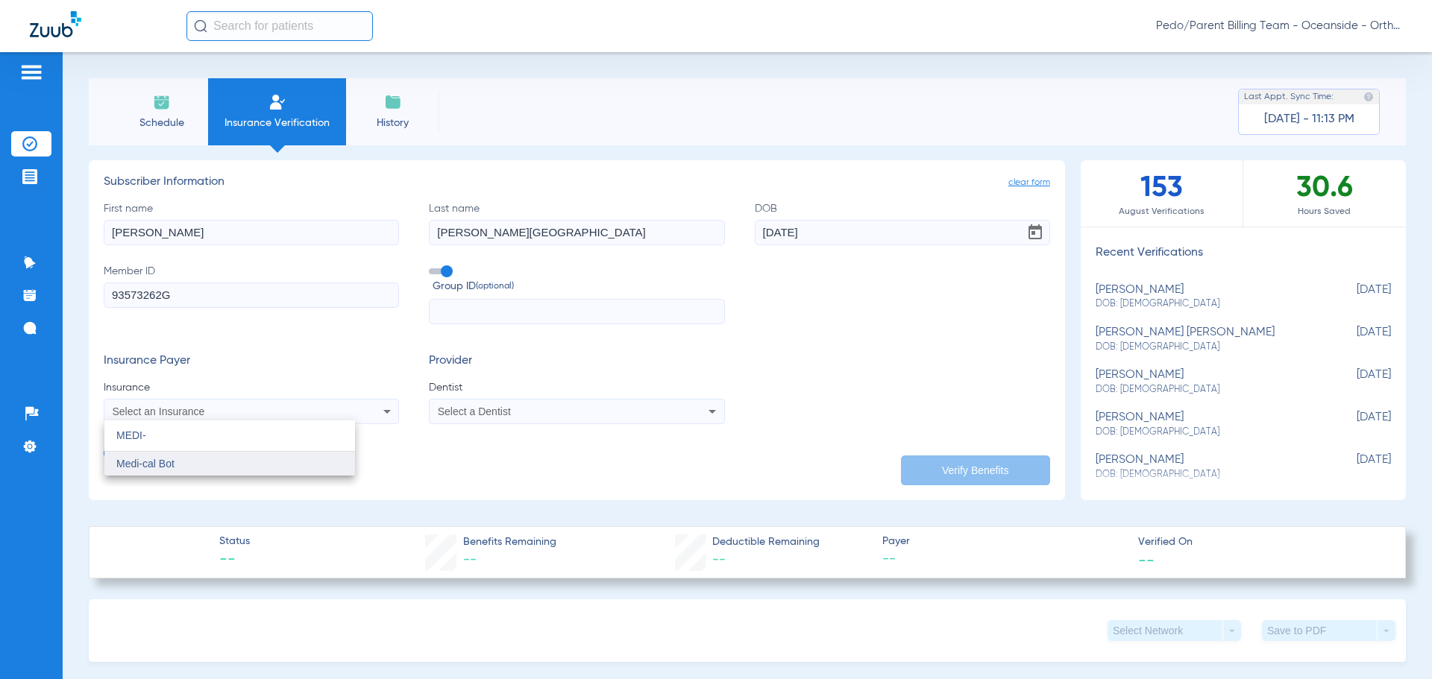
click at [220, 462] on mat-option "Medi-cal Bot" at bounding box center [229, 464] width 251 height 24
click at [560, 408] on div "Select a Dentist" at bounding box center [549, 411] width 223 height 10
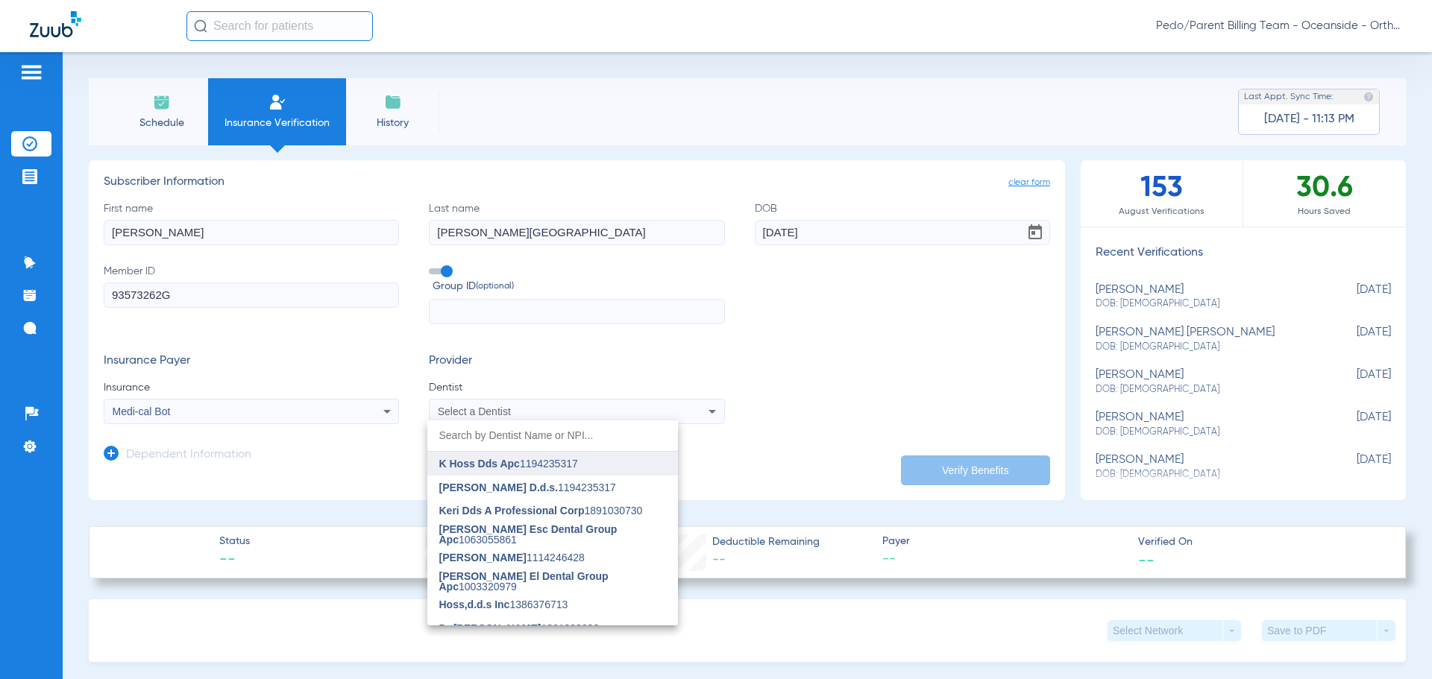
click at [534, 465] on span "K Hoss Dds Apc 1194235317" at bounding box center [508, 464] width 139 height 10
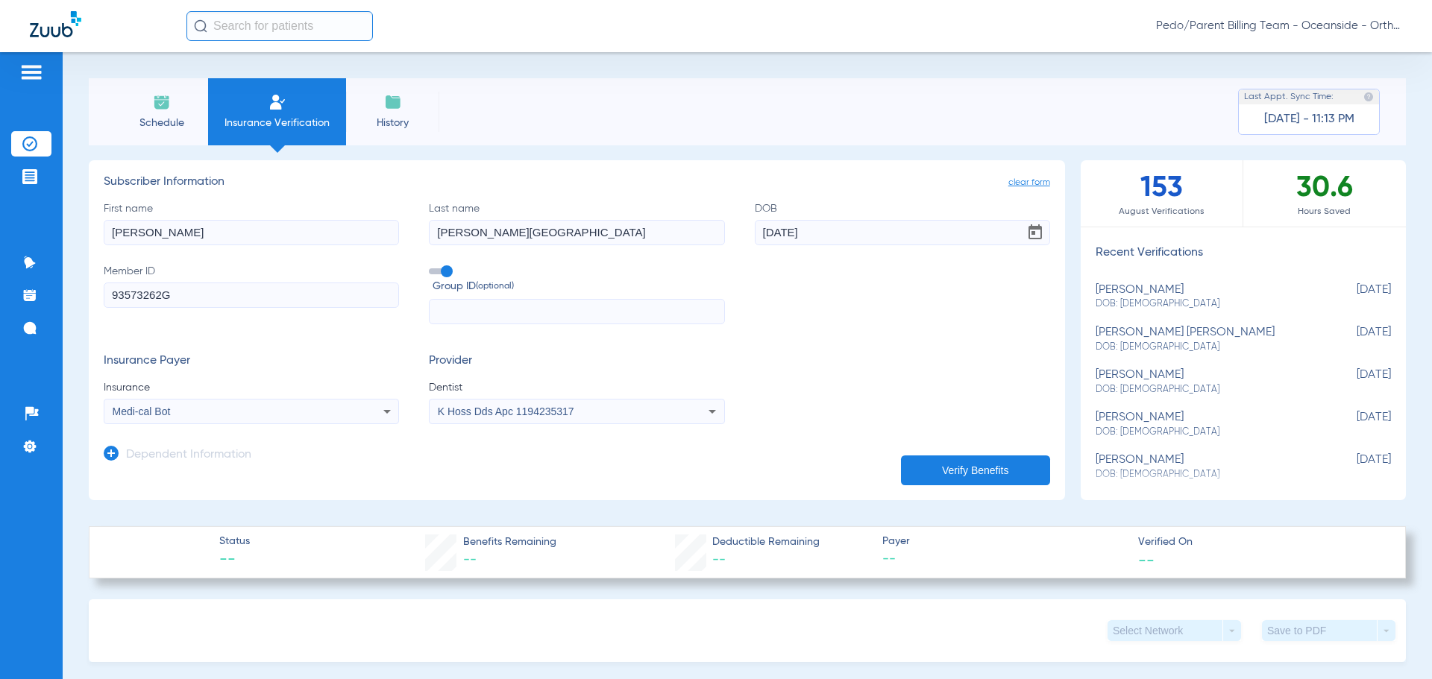
click at [927, 462] on button "Verify Benefits" at bounding box center [975, 471] width 149 height 30
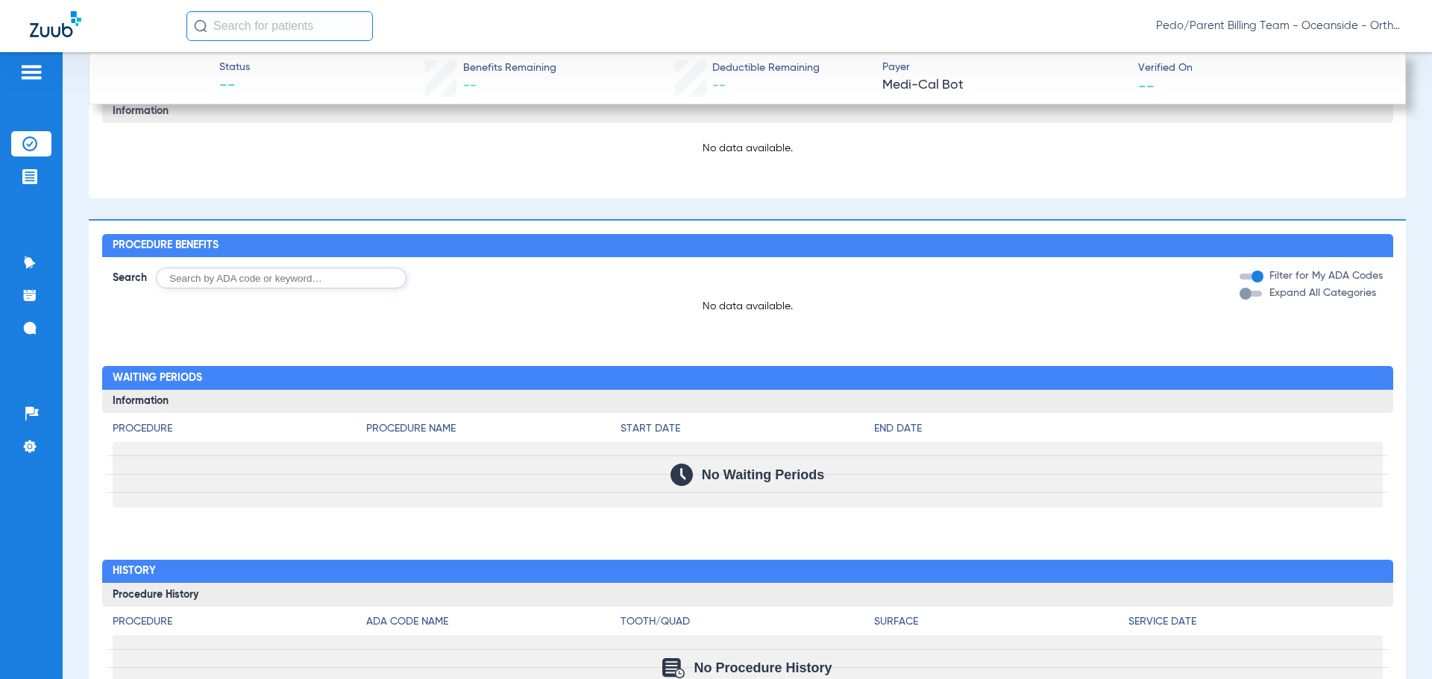
scroll to position [746, 0]
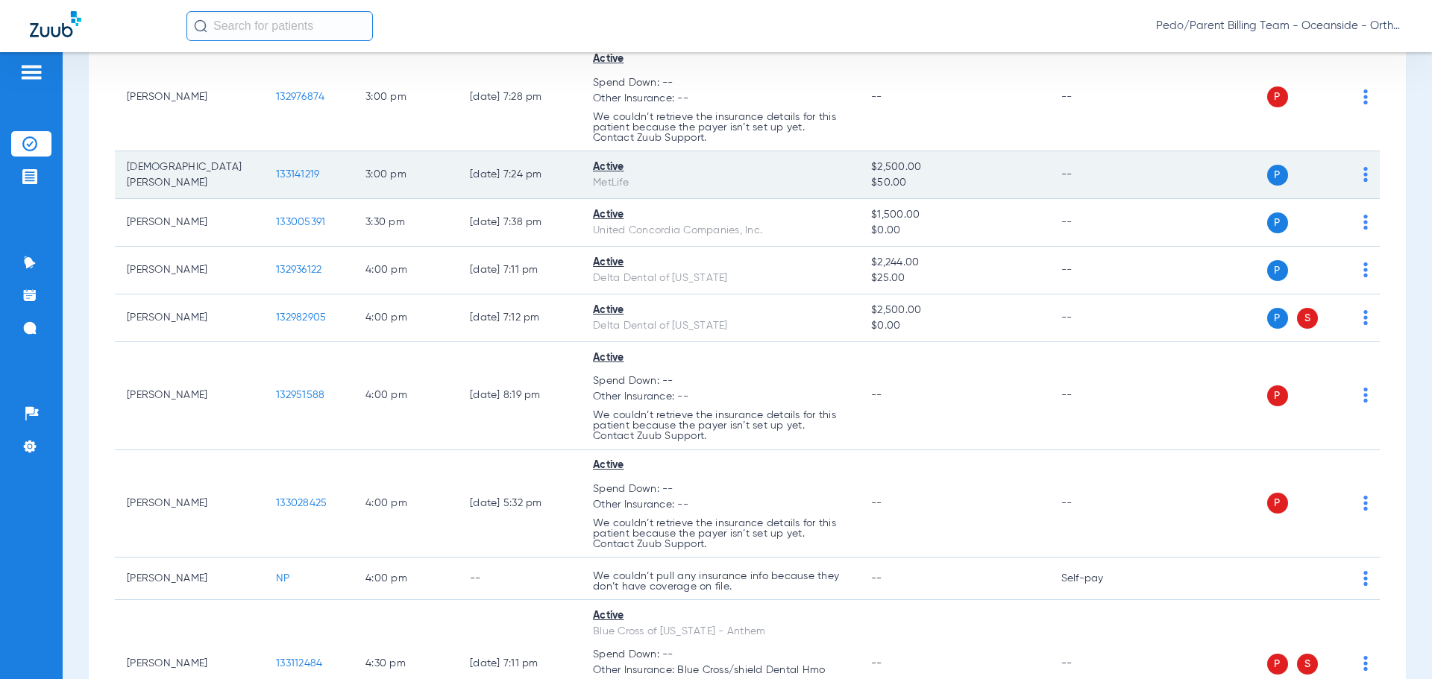
scroll to position [2312, 0]
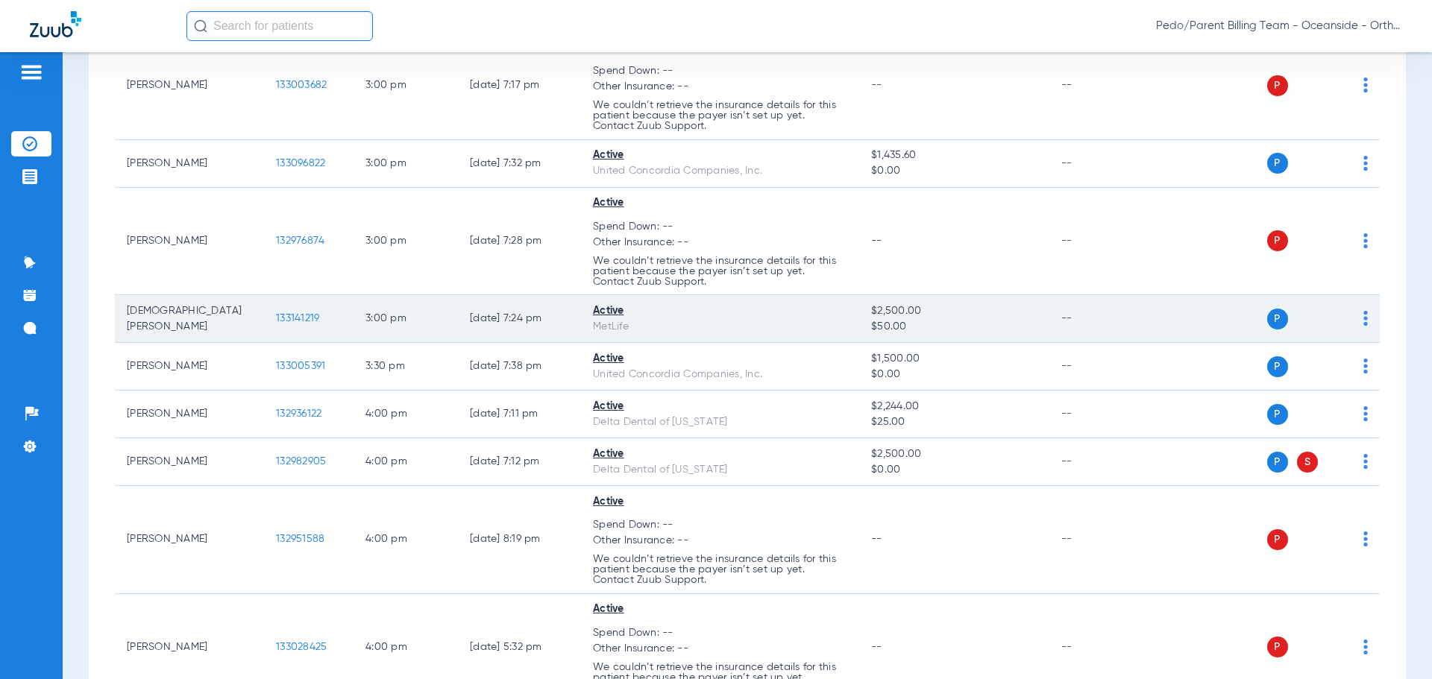
click at [283, 313] on span "133141219" at bounding box center [297, 318] width 43 height 10
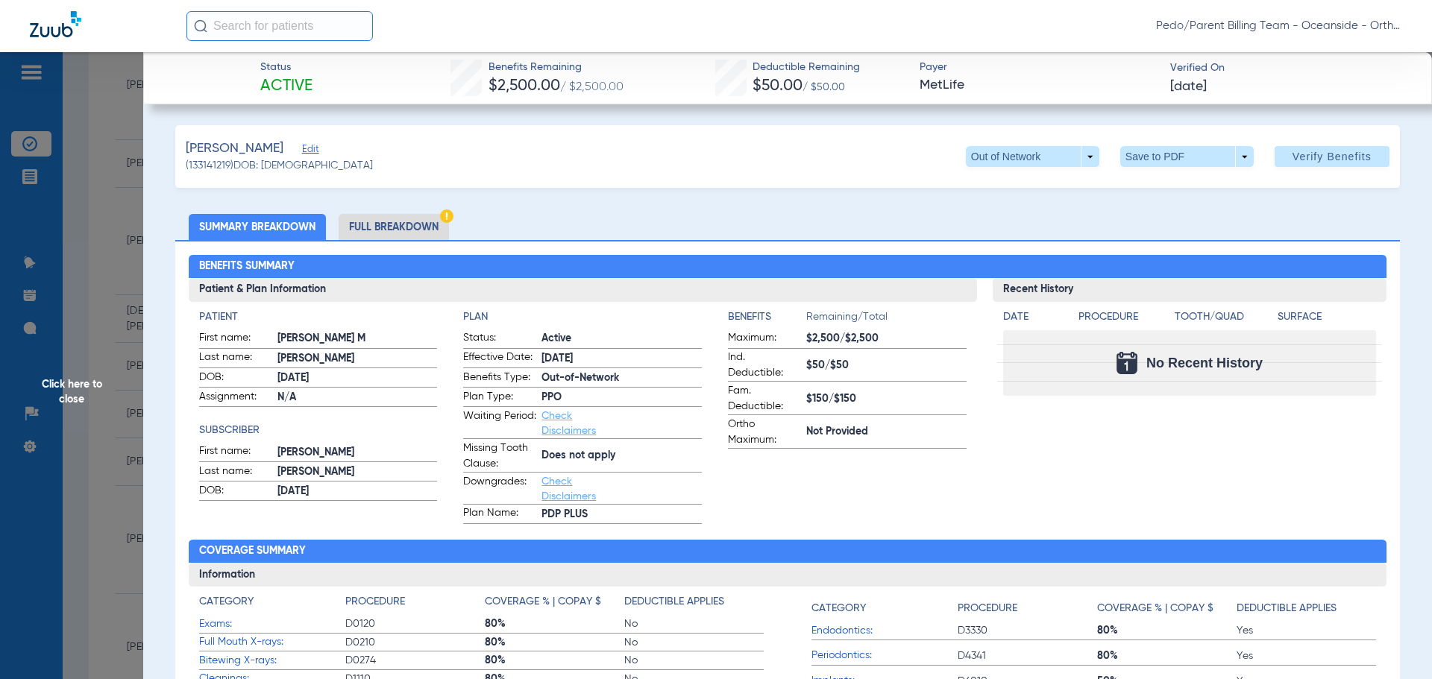
click at [391, 222] on li "Full Breakdown" at bounding box center [394, 227] width 110 height 26
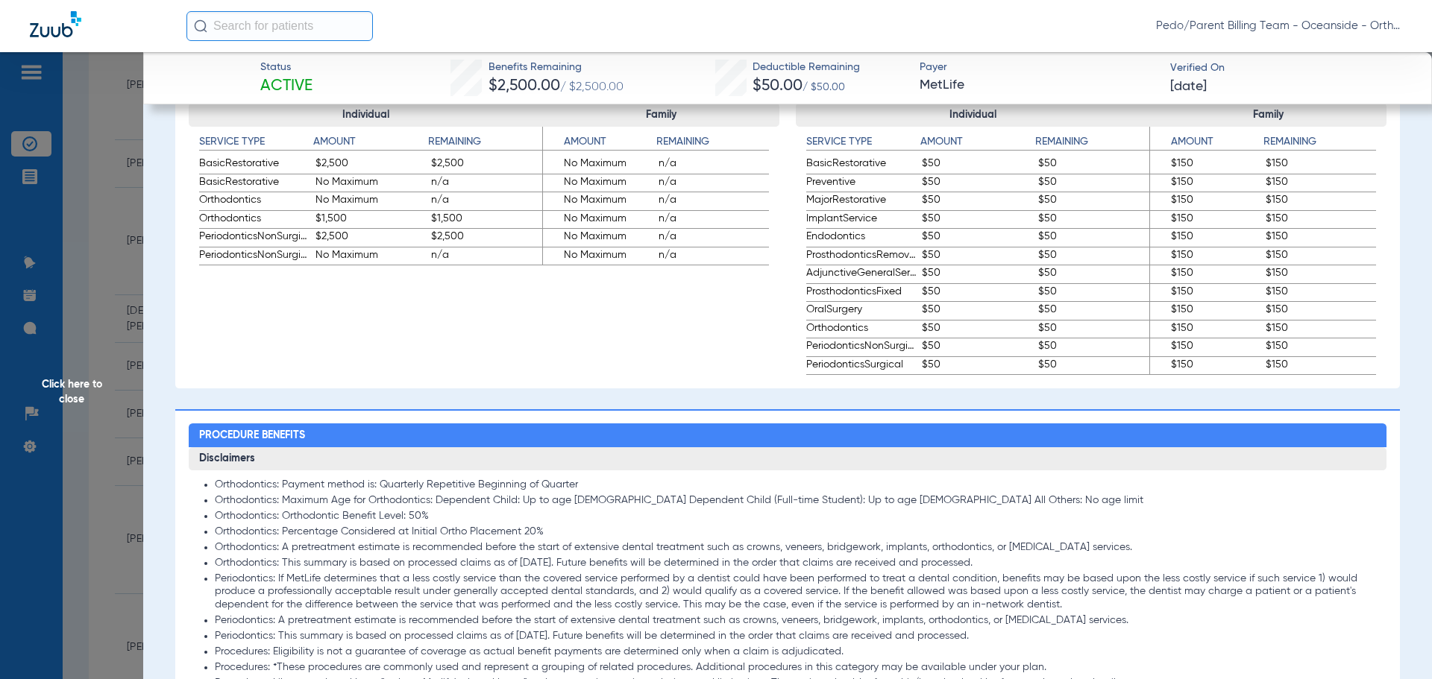
scroll to position [746, 0]
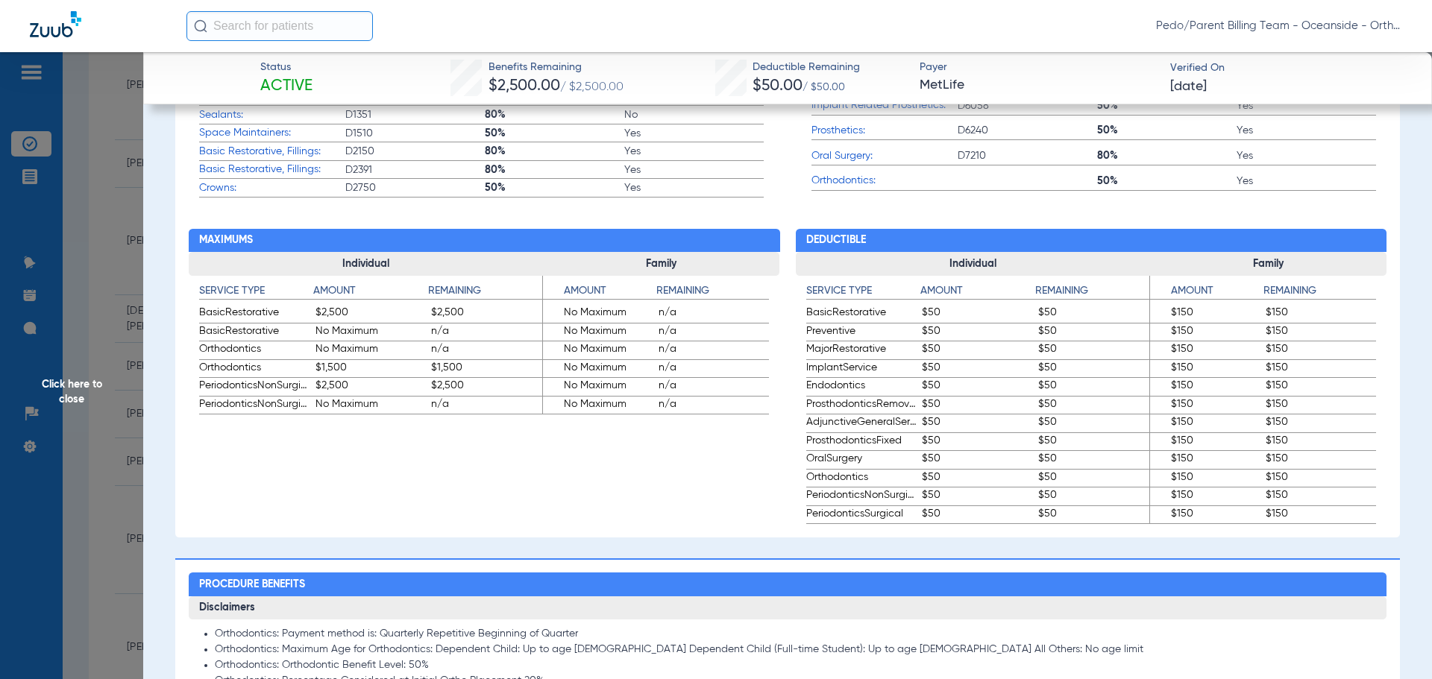
click at [122, 201] on span "Click here to close" at bounding box center [71, 391] width 143 height 679
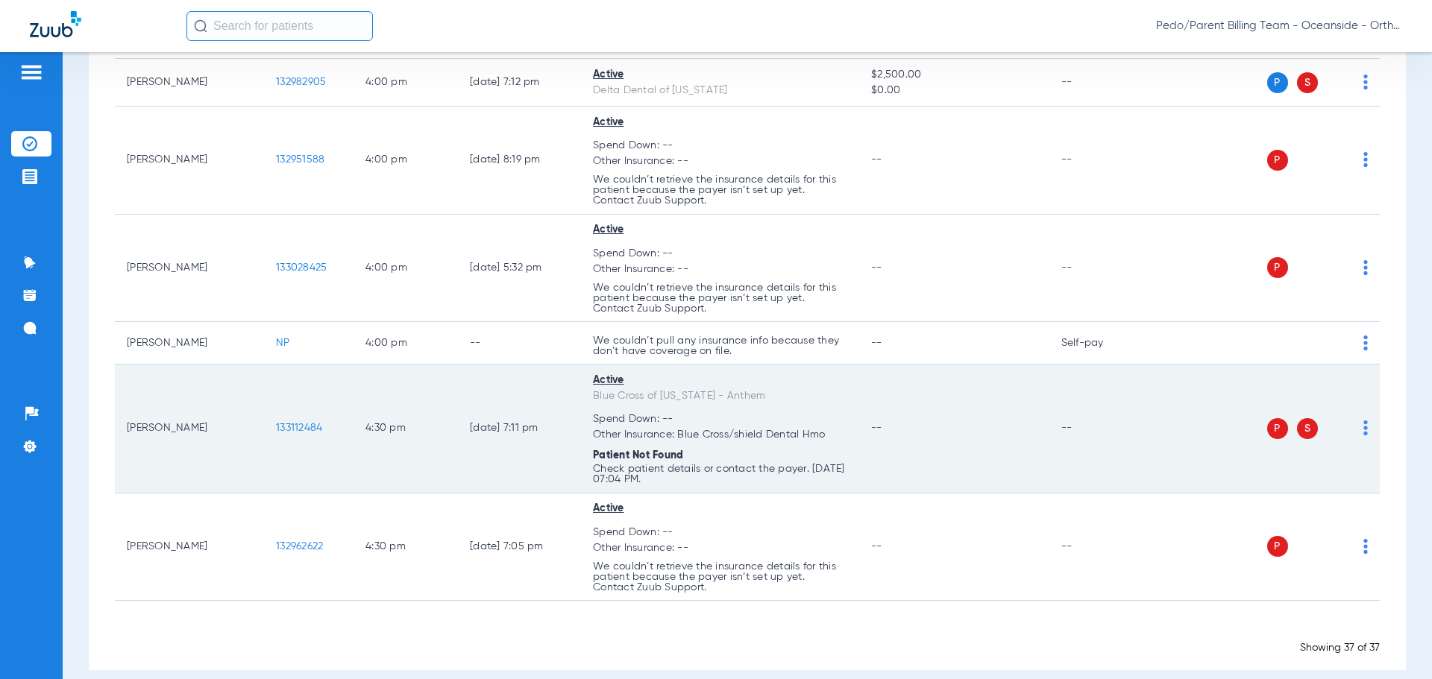
scroll to position [2693, 0]
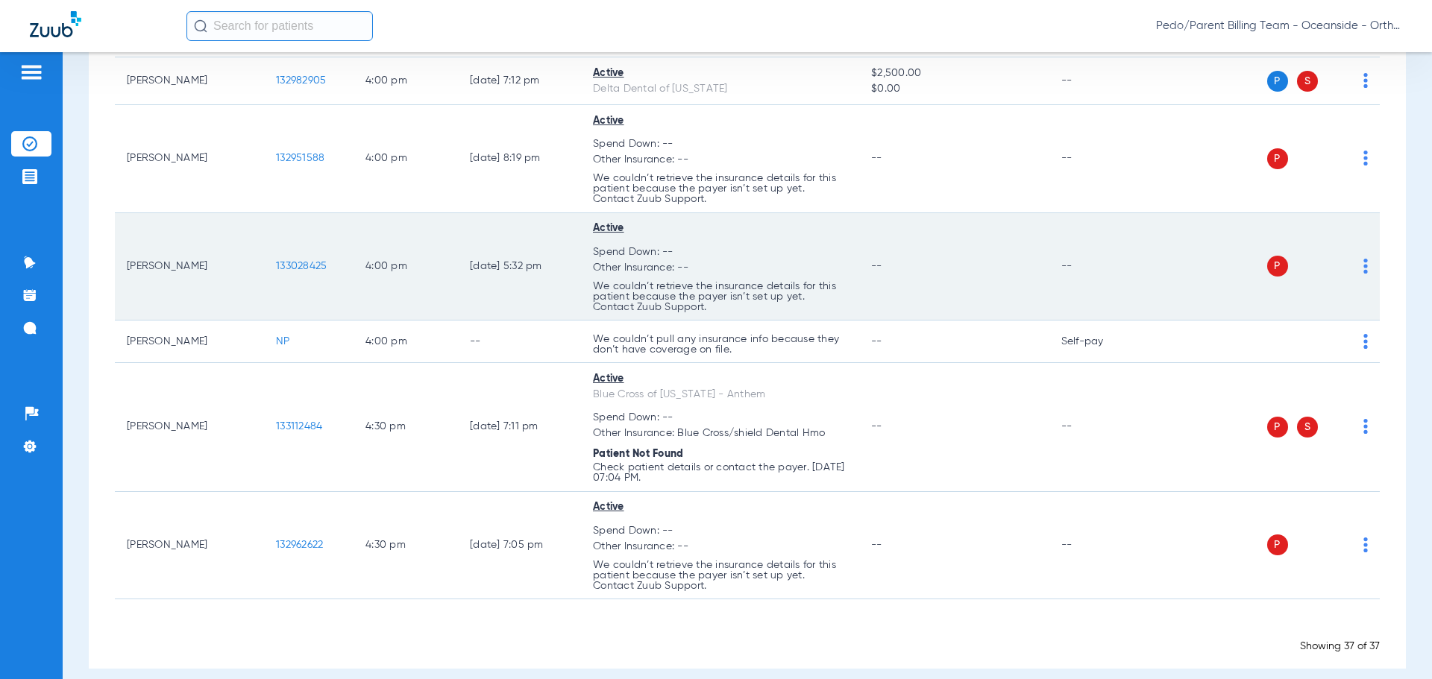
click at [1357, 254] on td "P S" at bounding box center [1265, 267] width 230 height 108
click at [1363, 259] on img at bounding box center [1365, 266] width 4 height 15
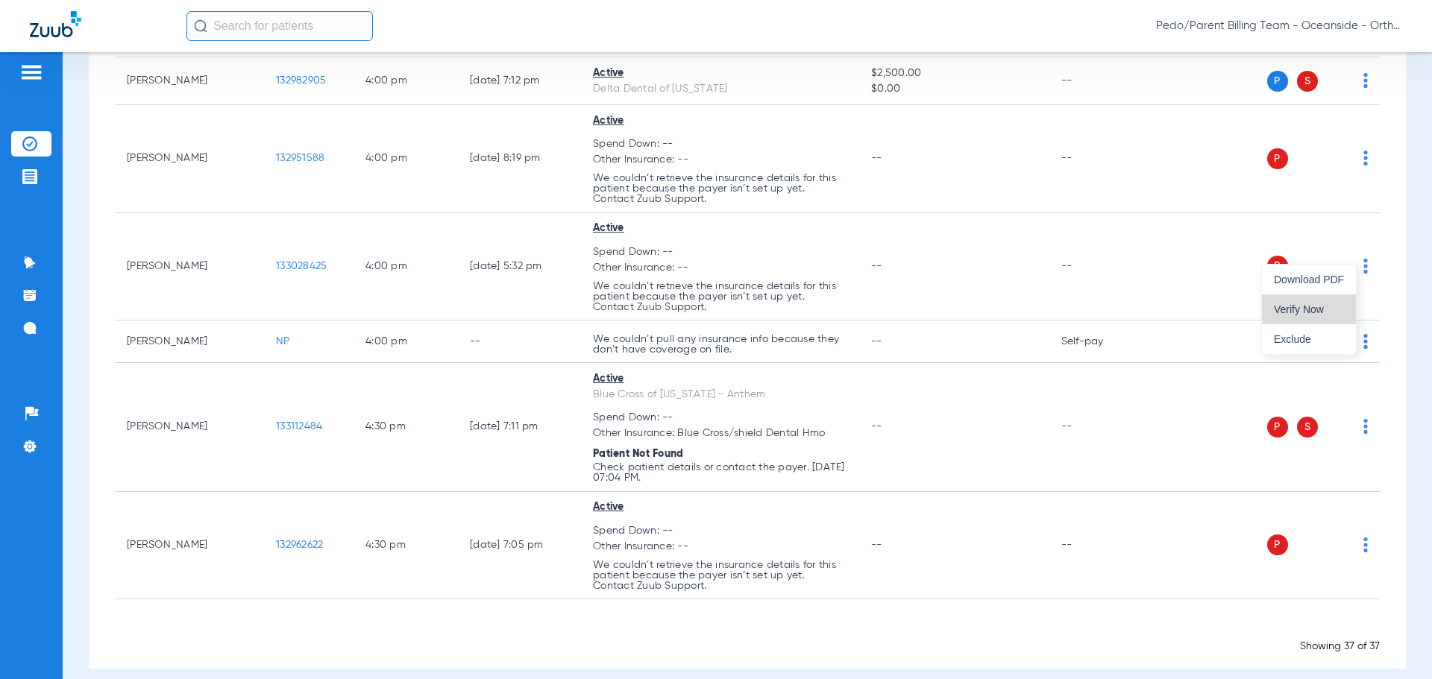
click at [1303, 301] on button "Verify Now" at bounding box center [1309, 310] width 94 height 30
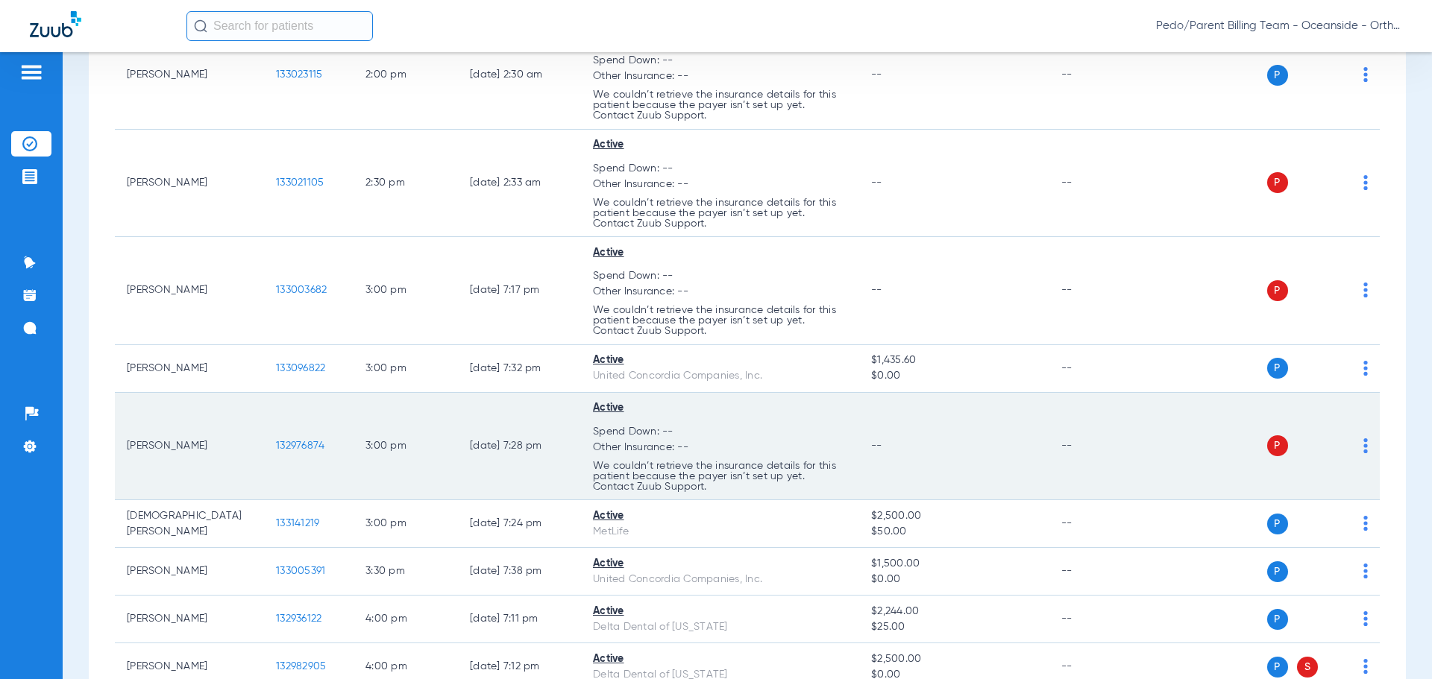
scroll to position [2171, 0]
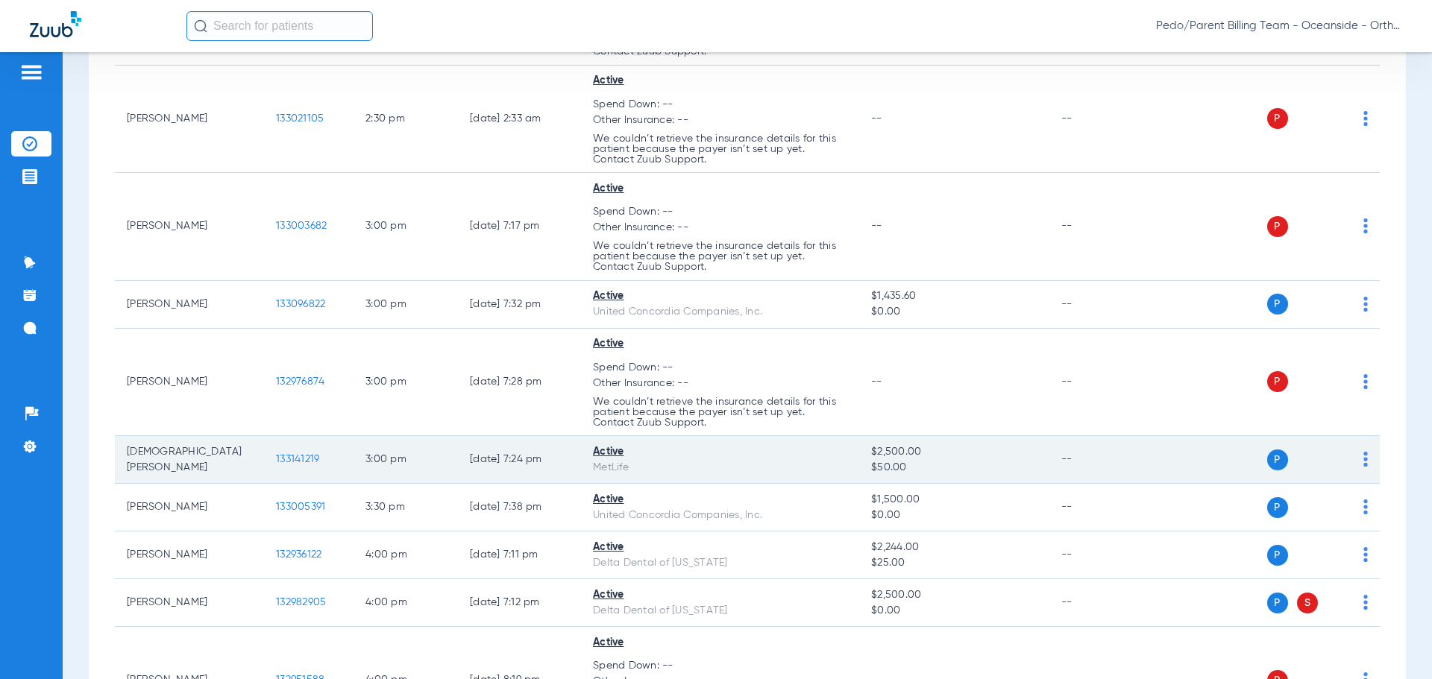
click at [291, 454] on span "133141219" at bounding box center [297, 459] width 43 height 10
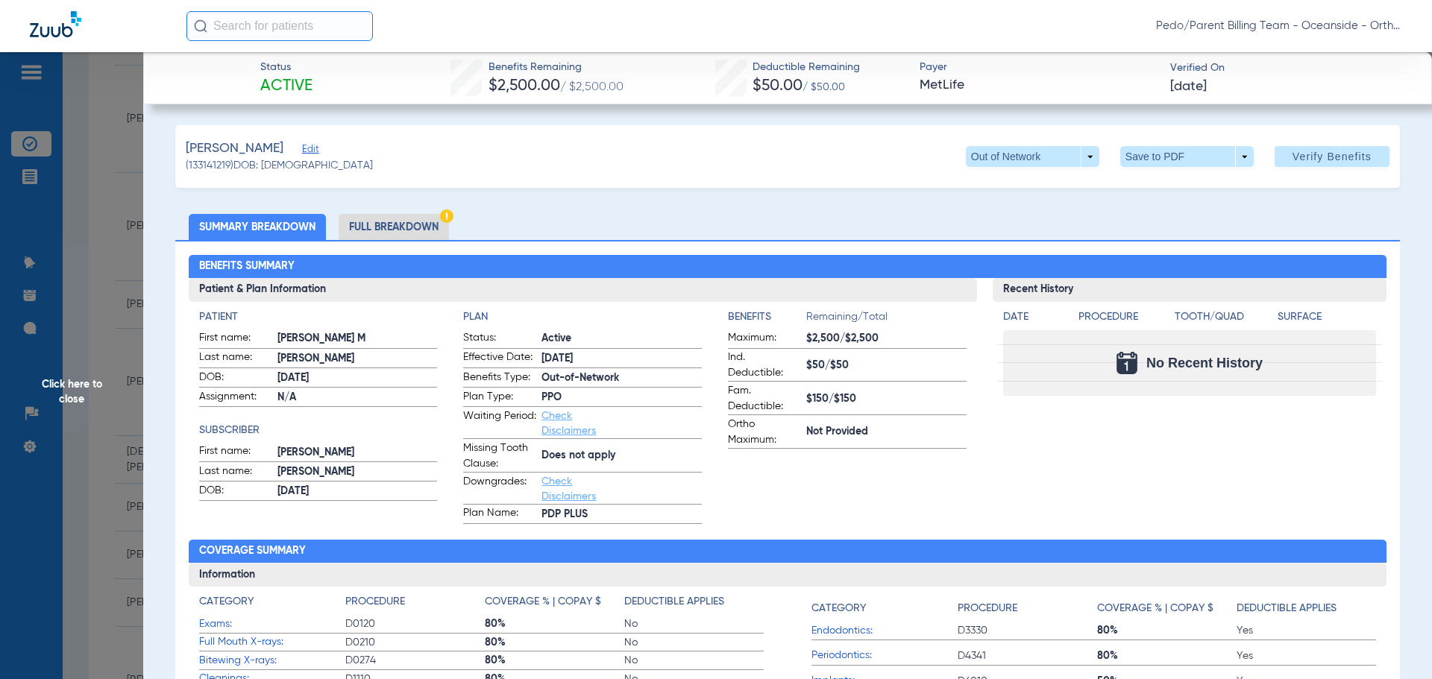
click at [412, 225] on li "Full Breakdown" at bounding box center [394, 227] width 110 height 26
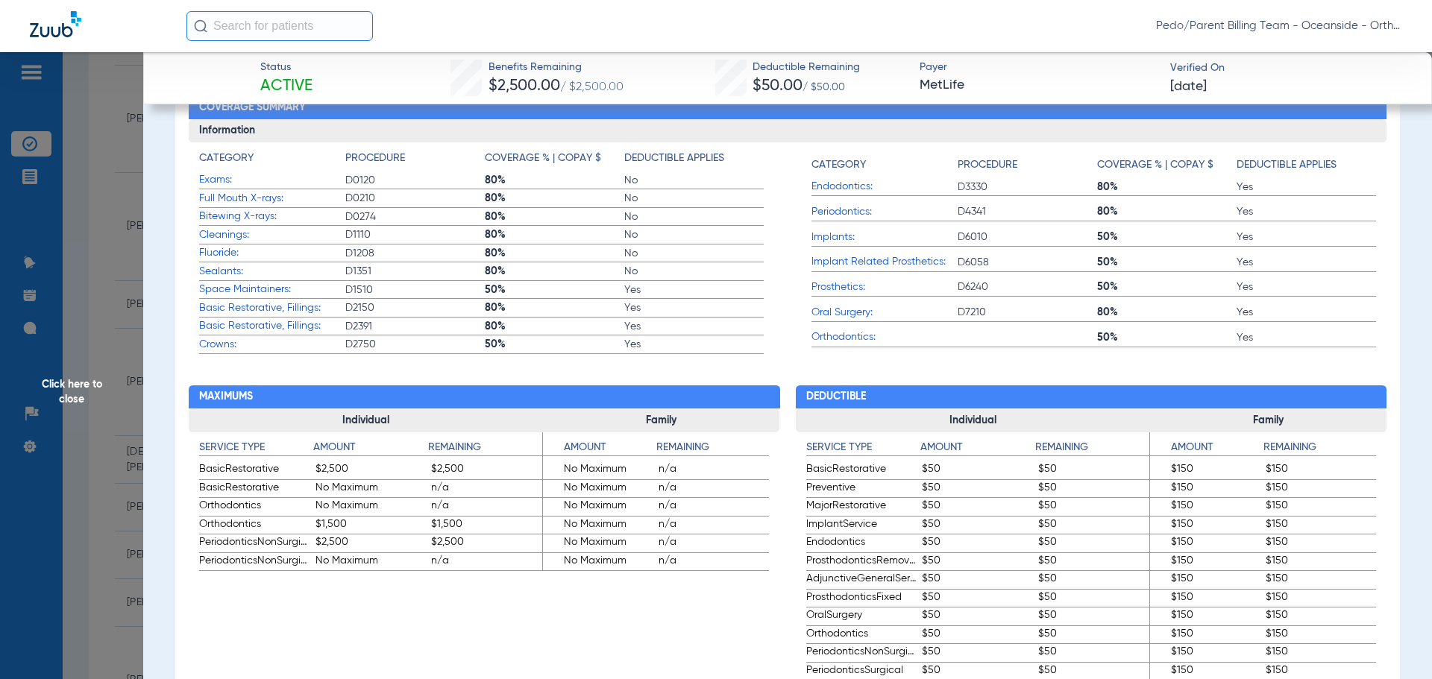
scroll to position [738, 0]
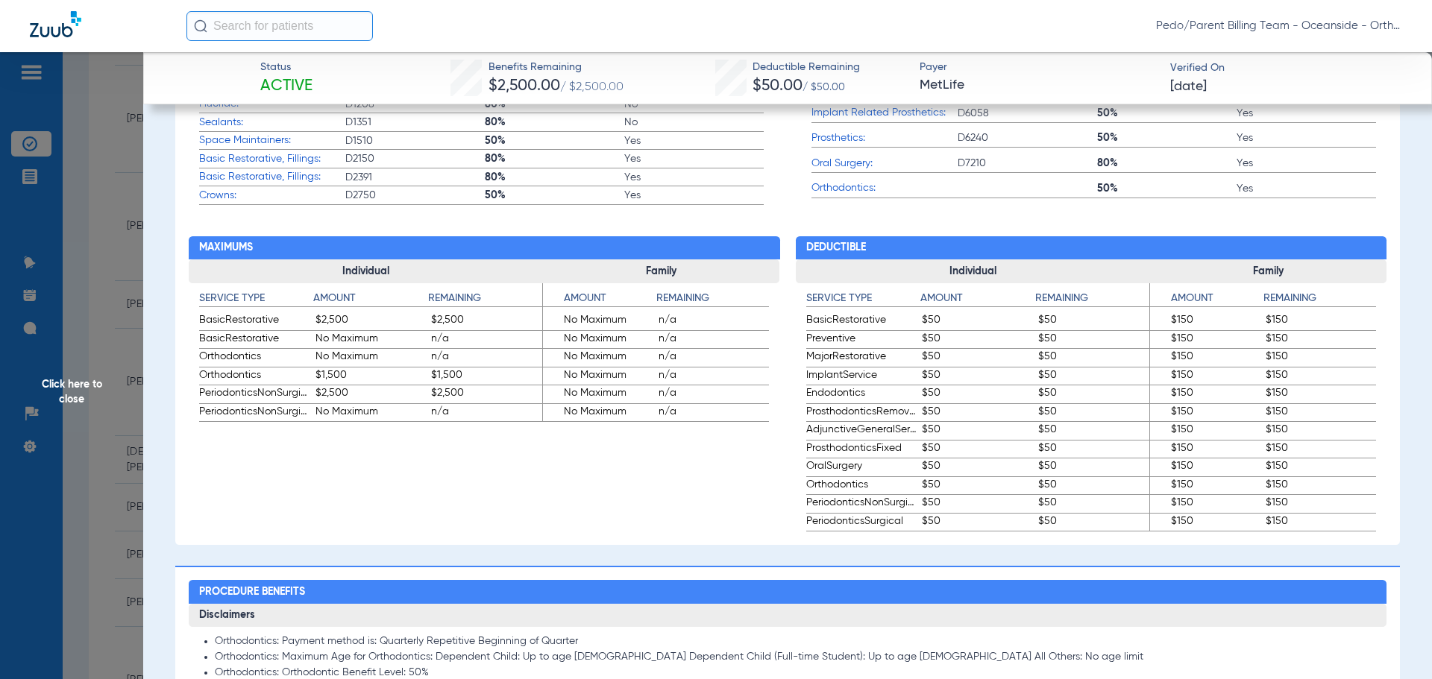
drag, startPoint x: 805, startPoint y: 487, endPoint x: 1051, endPoint y: 481, distance: 246.2
click at [1051, 481] on div "Service Type Amount Remaining BasicRestorative $50 $50 Preventive $50 $50 Major…" at bounding box center [973, 407] width 355 height 249
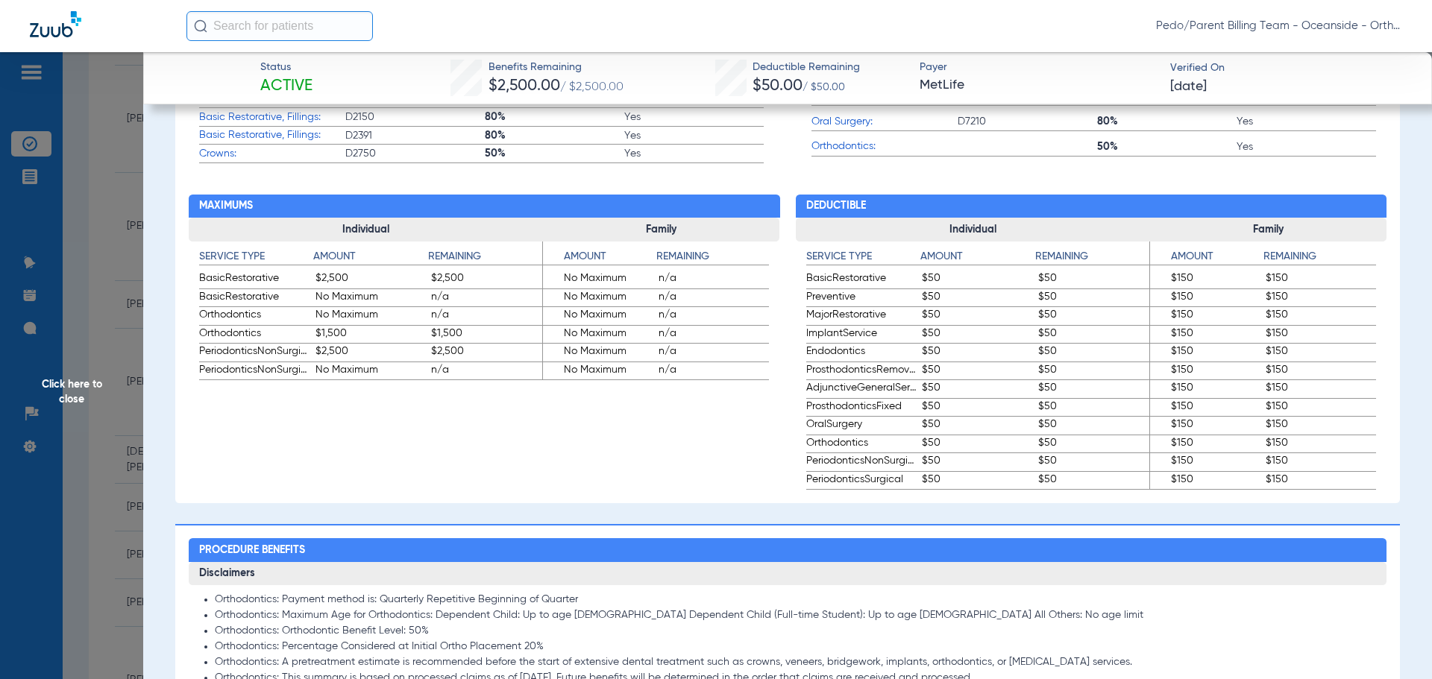
scroll to position [813, 0]
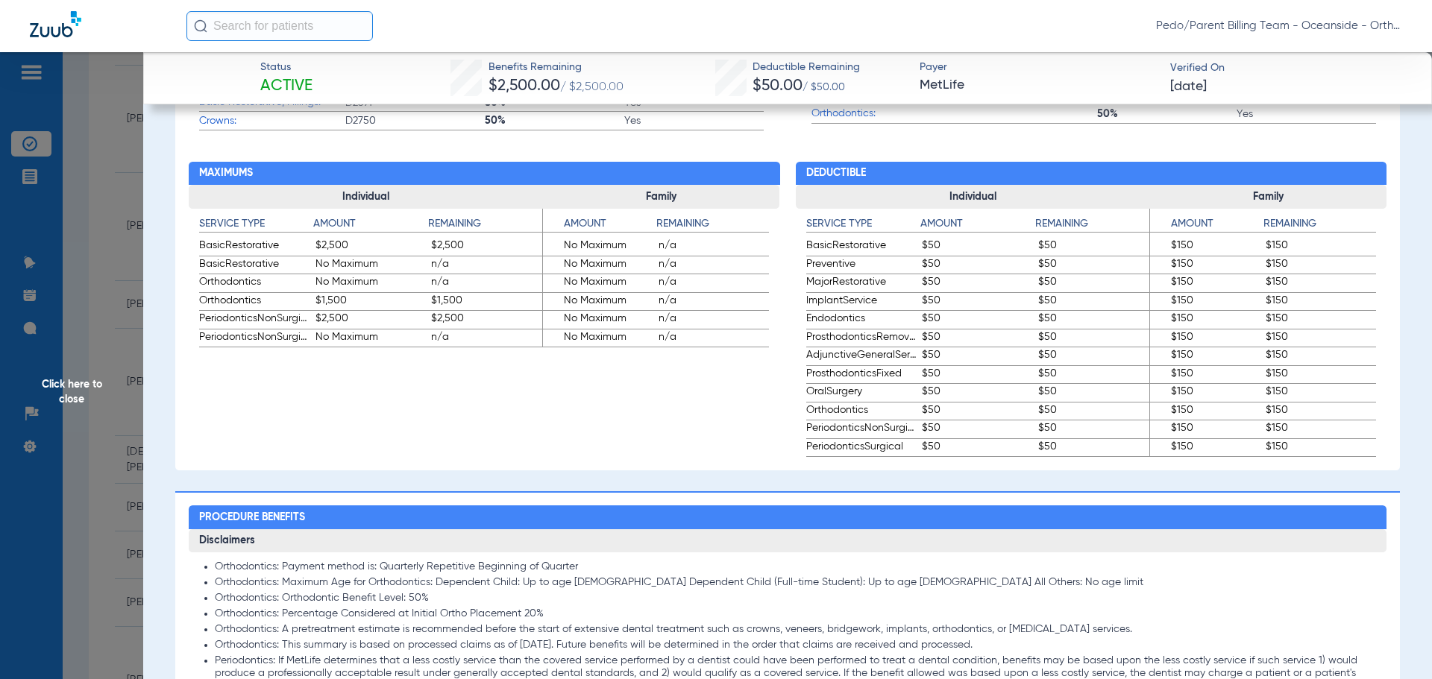
click at [75, 254] on span "Click here to close" at bounding box center [71, 391] width 143 height 679
